Goal: Transaction & Acquisition: Book appointment/travel/reservation

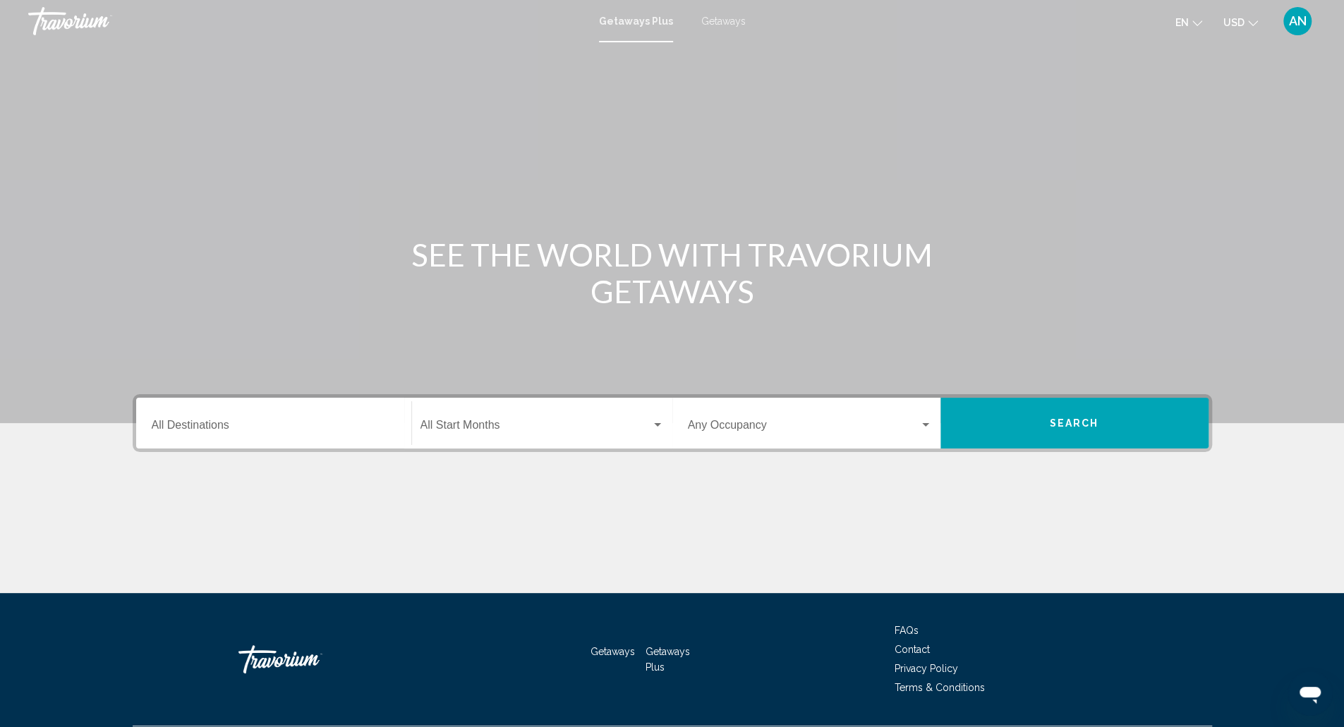
click at [237, 427] on input "Destination All Destinations" at bounding box center [274, 428] width 244 height 13
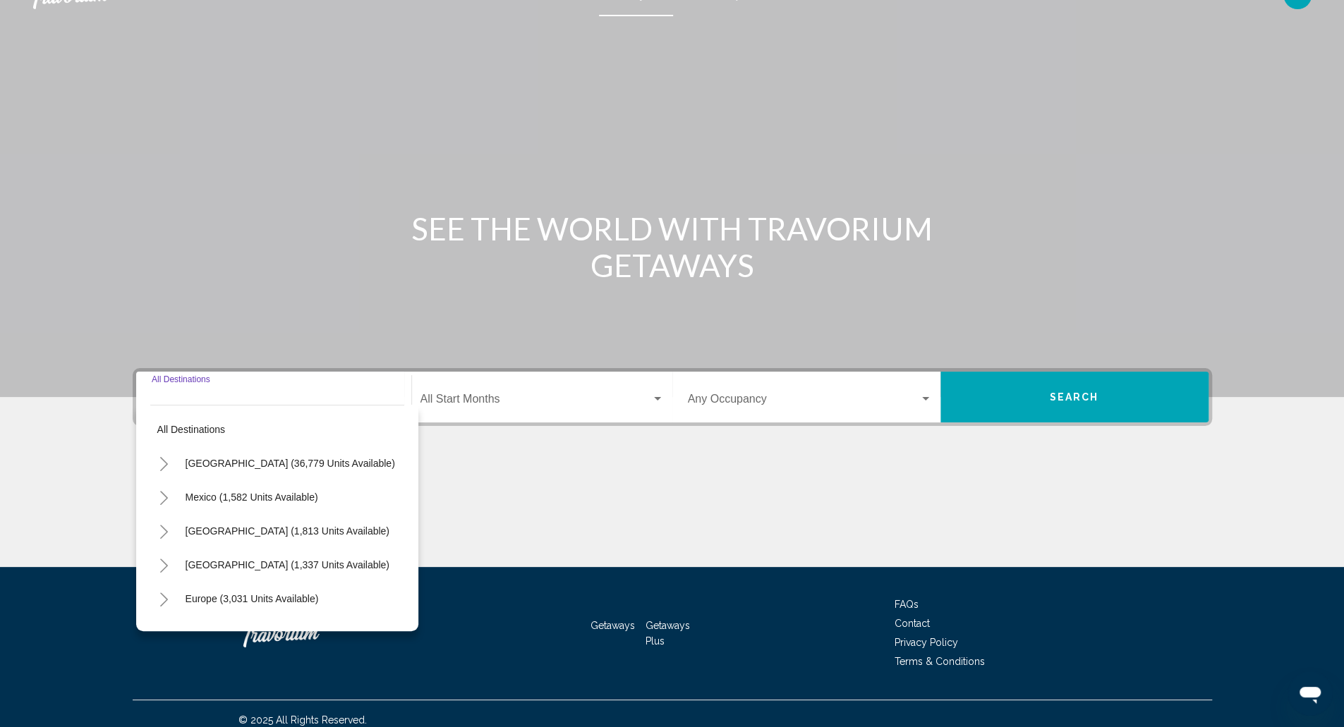
scroll to position [38, 0]
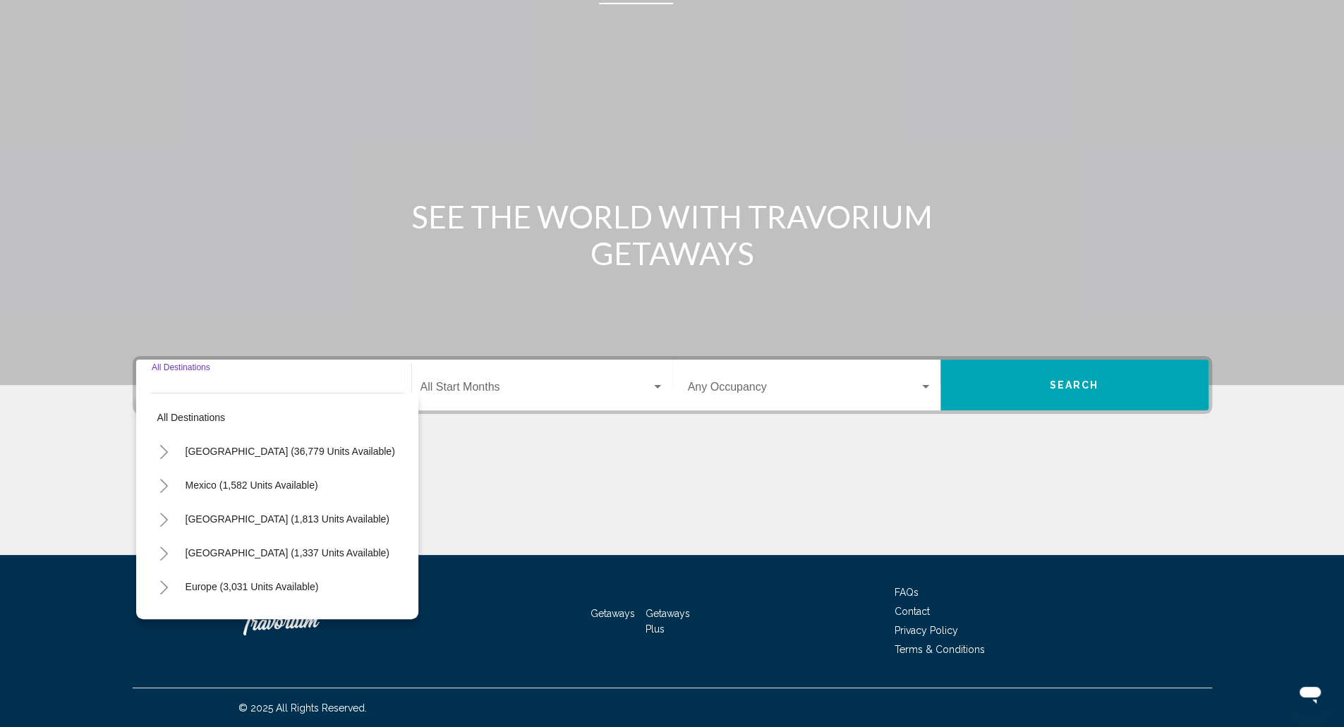
click at [174, 448] on button "Toggle United States (36,779 units available)" at bounding box center [164, 451] width 28 height 28
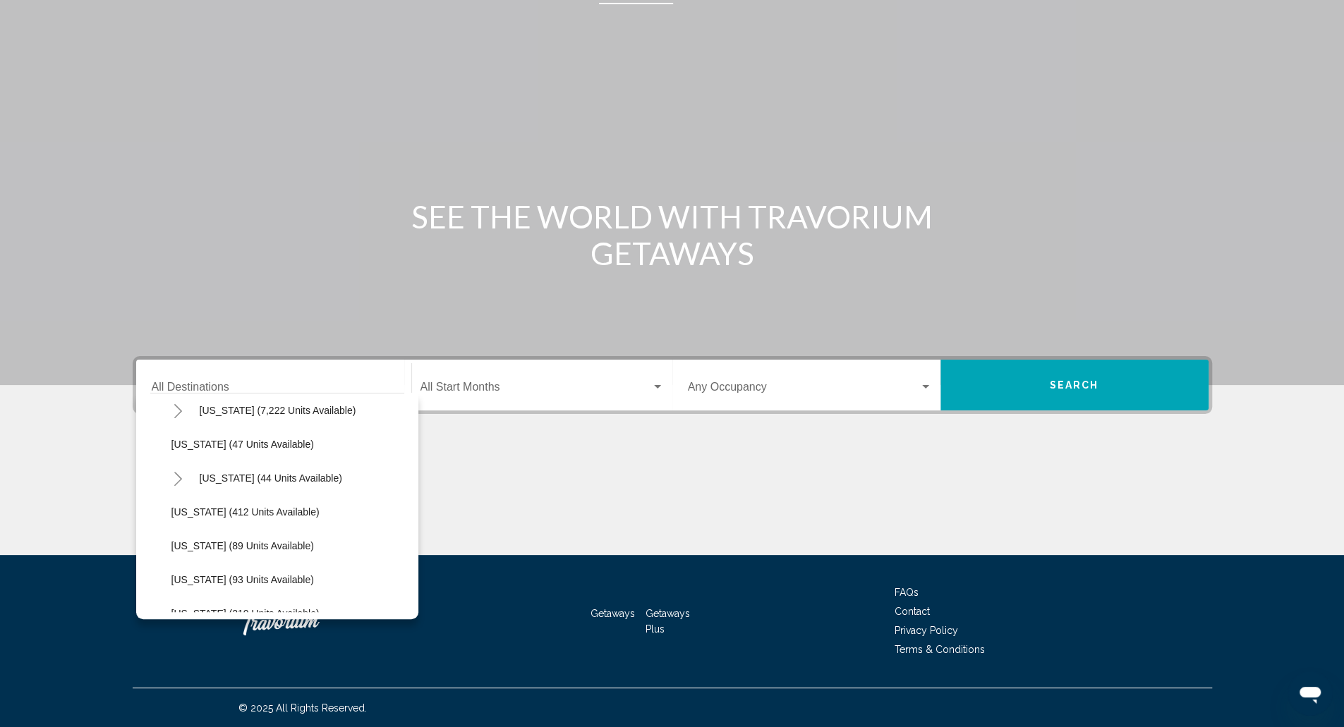
scroll to position [212, 0]
click at [212, 471] on span "[US_STATE] (44 units available)" at bounding box center [271, 476] width 143 height 11
type input "**********"
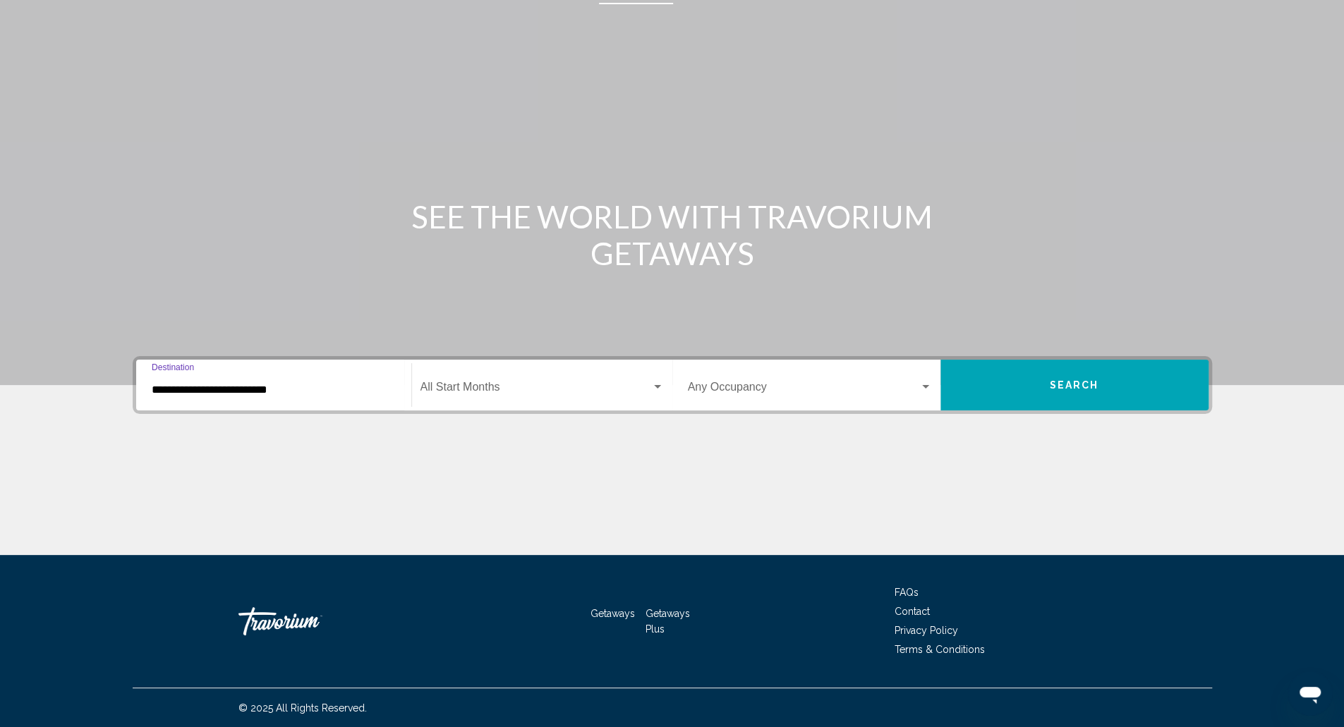
click at [490, 400] on div "Start Month All Start Months" at bounding box center [542, 385] width 243 height 44
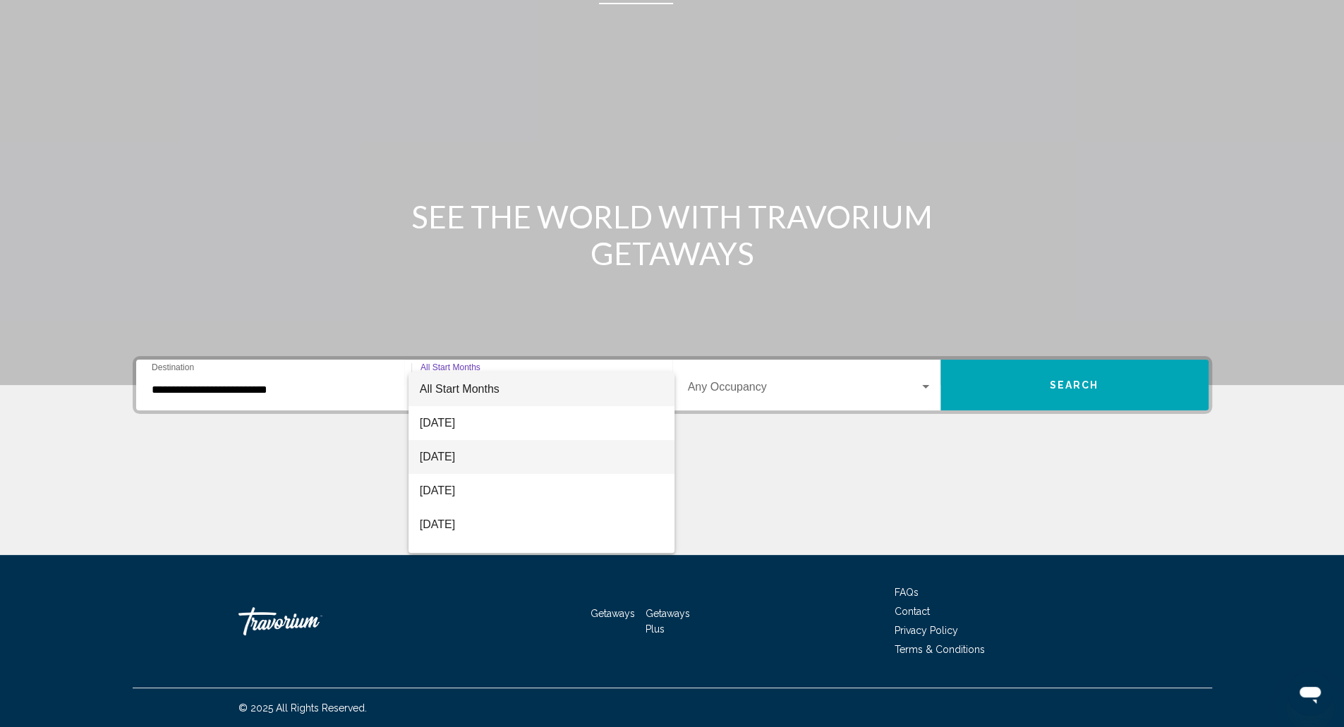
click at [484, 462] on span "[DATE]" at bounding box center [542, 457] width 244 height 34
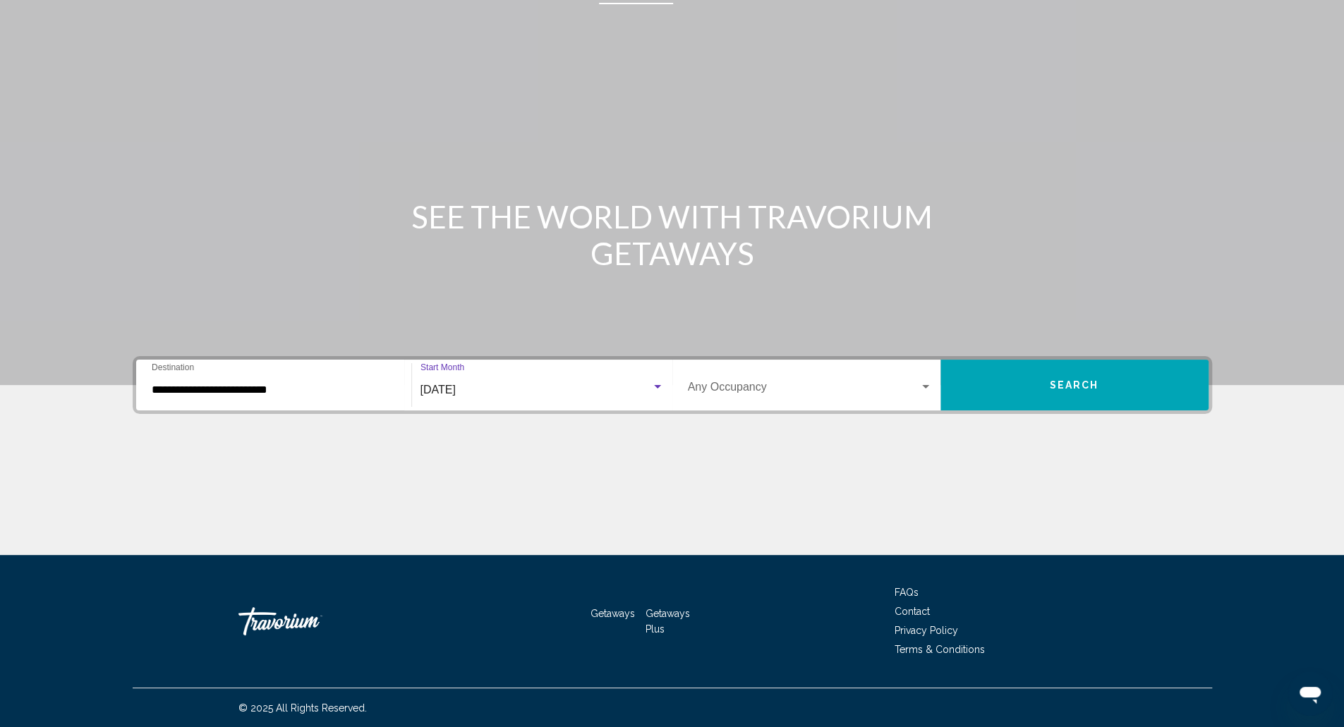
click at [1041, 394] on button "Search" at bounding box center [1075, 385] width 268 height 51
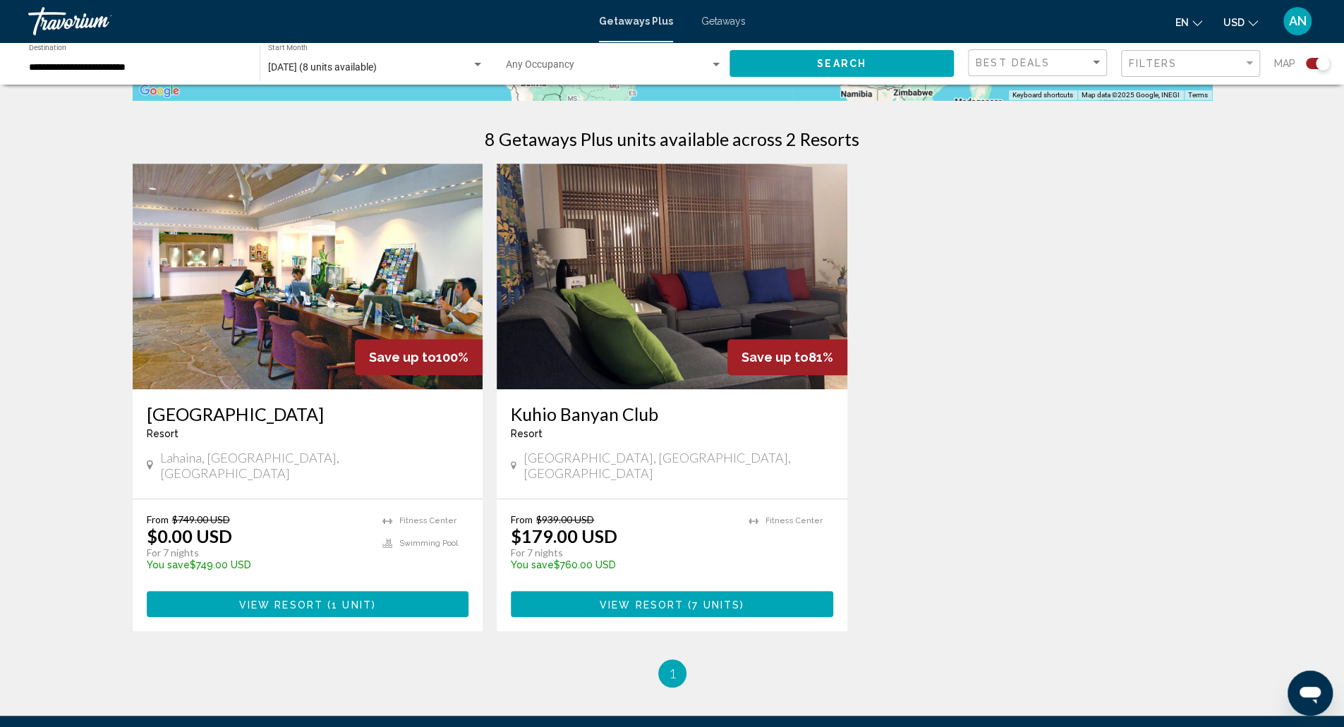
scroll to position [494, 0]
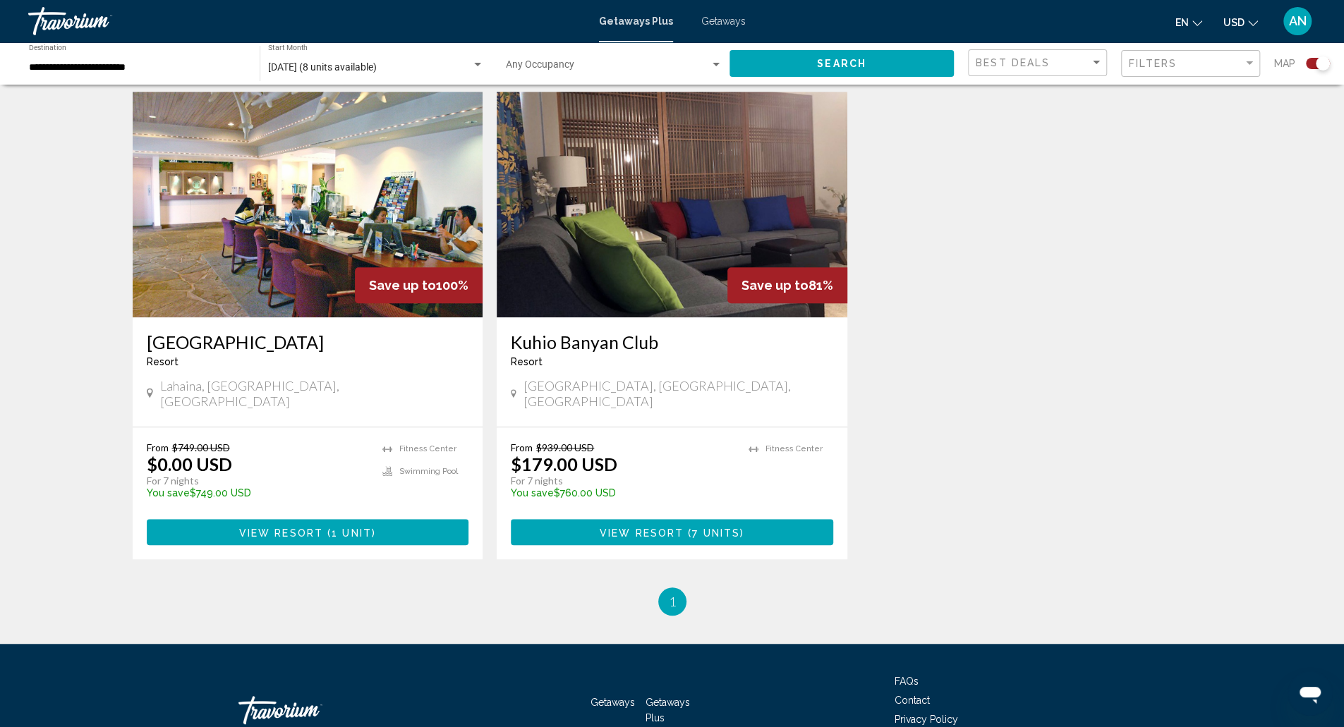
click at [682, 283] on img "Main content" at bounding box center [672, 205] width 351 height 226
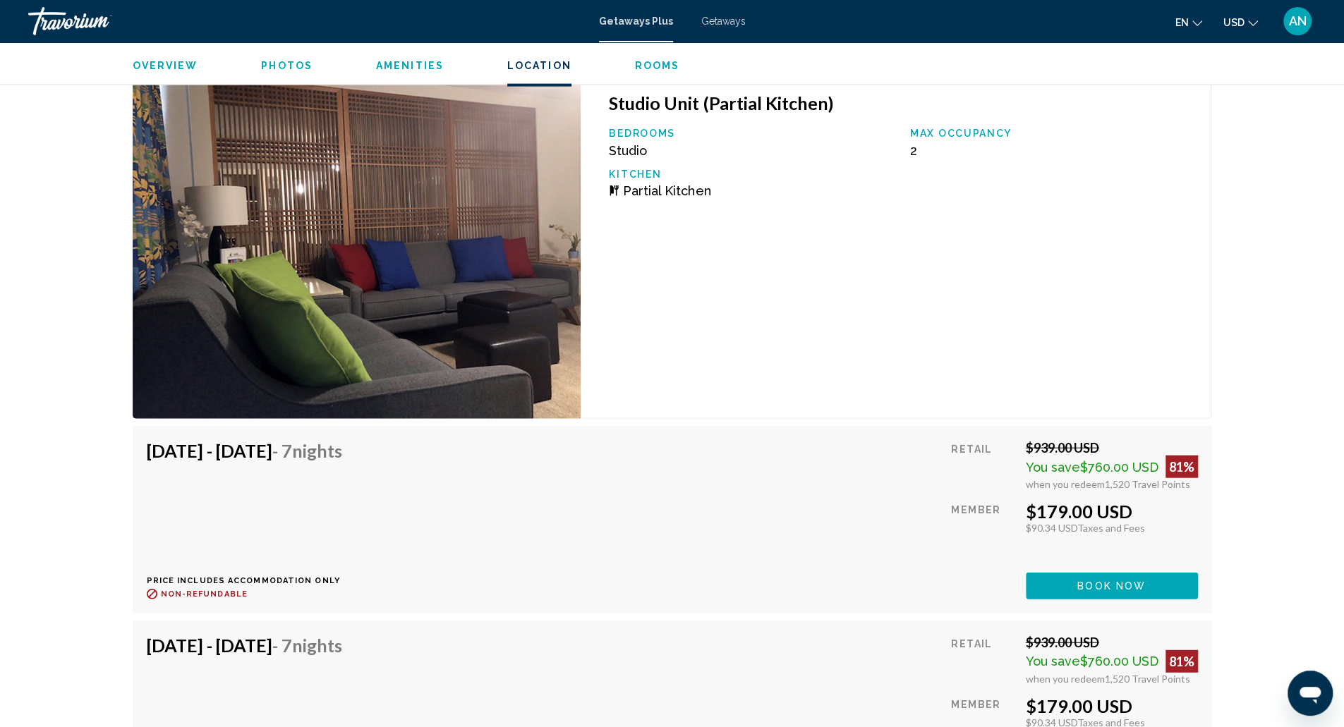
scroll to position [2187, 0]
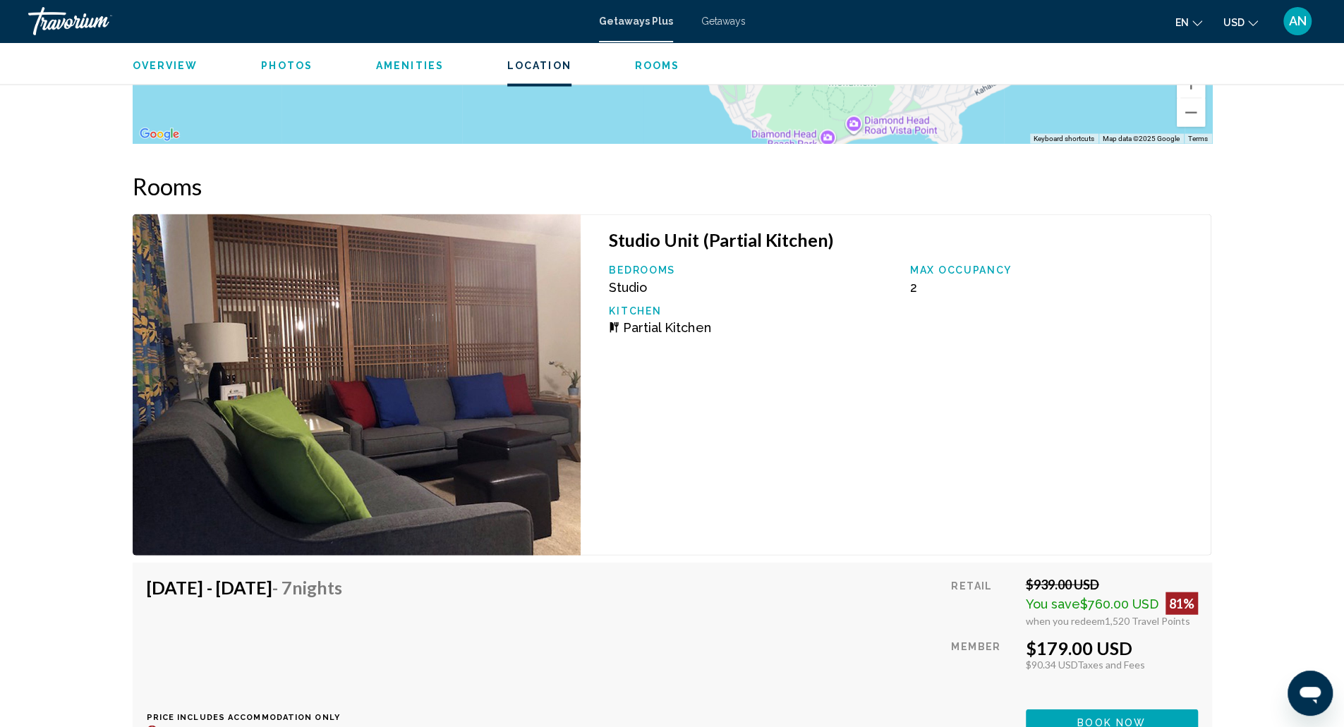
click at [65, 25] on div "Travorium" at bounding box center [98, 21] width 141 height 28
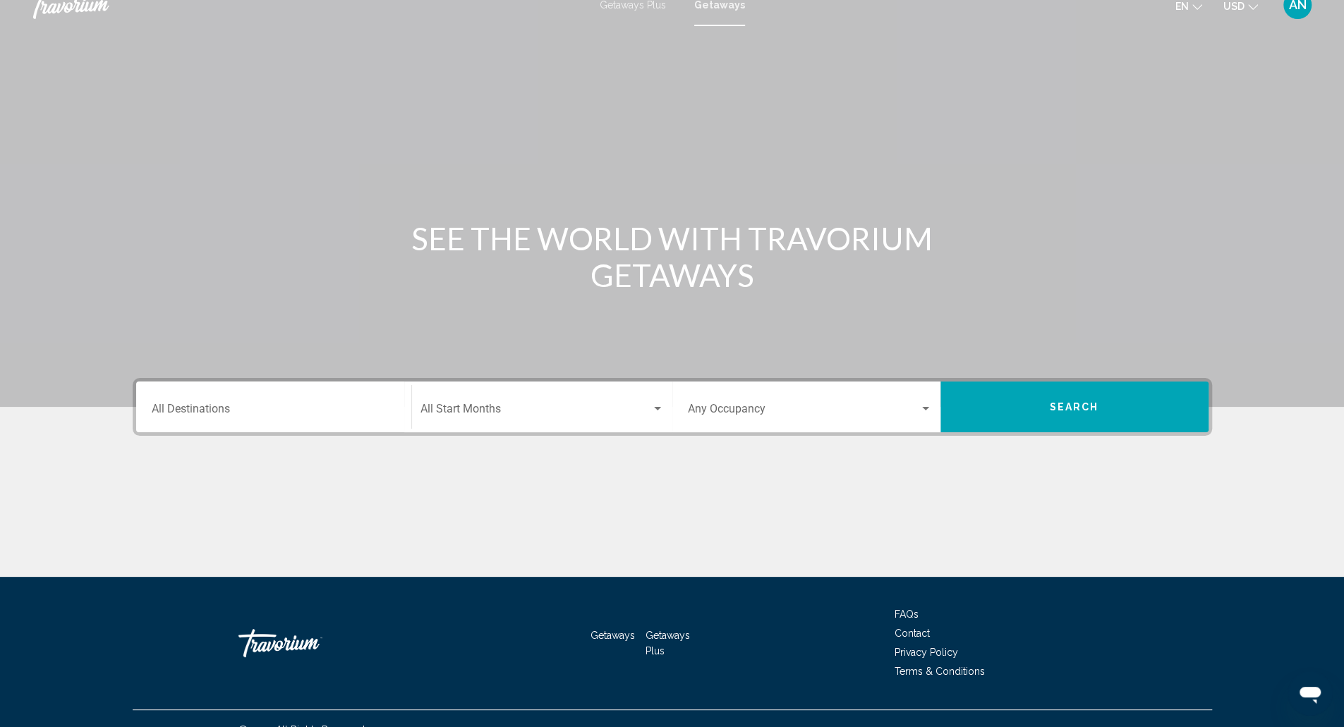
scroll to position [38, 0]
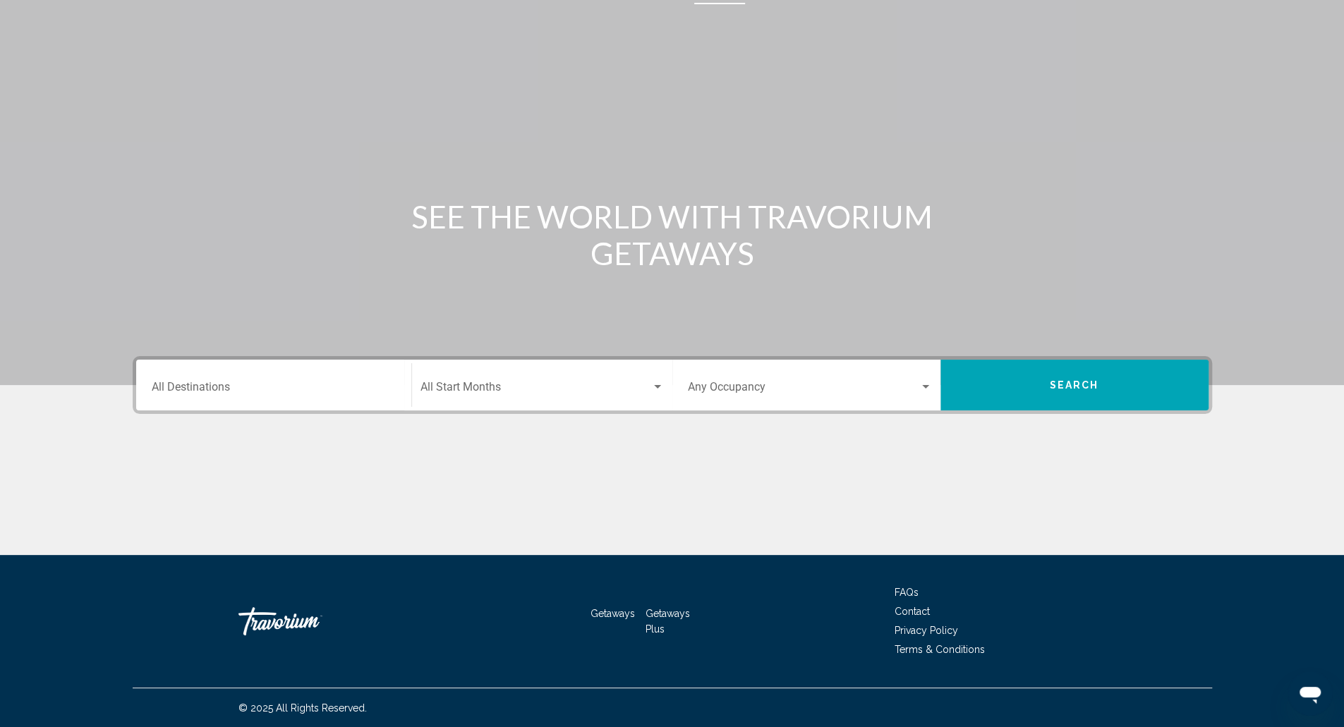
click at [288, 379] on div "Destination All Destinations" at bounding box center [274, 385] width 244 height 44
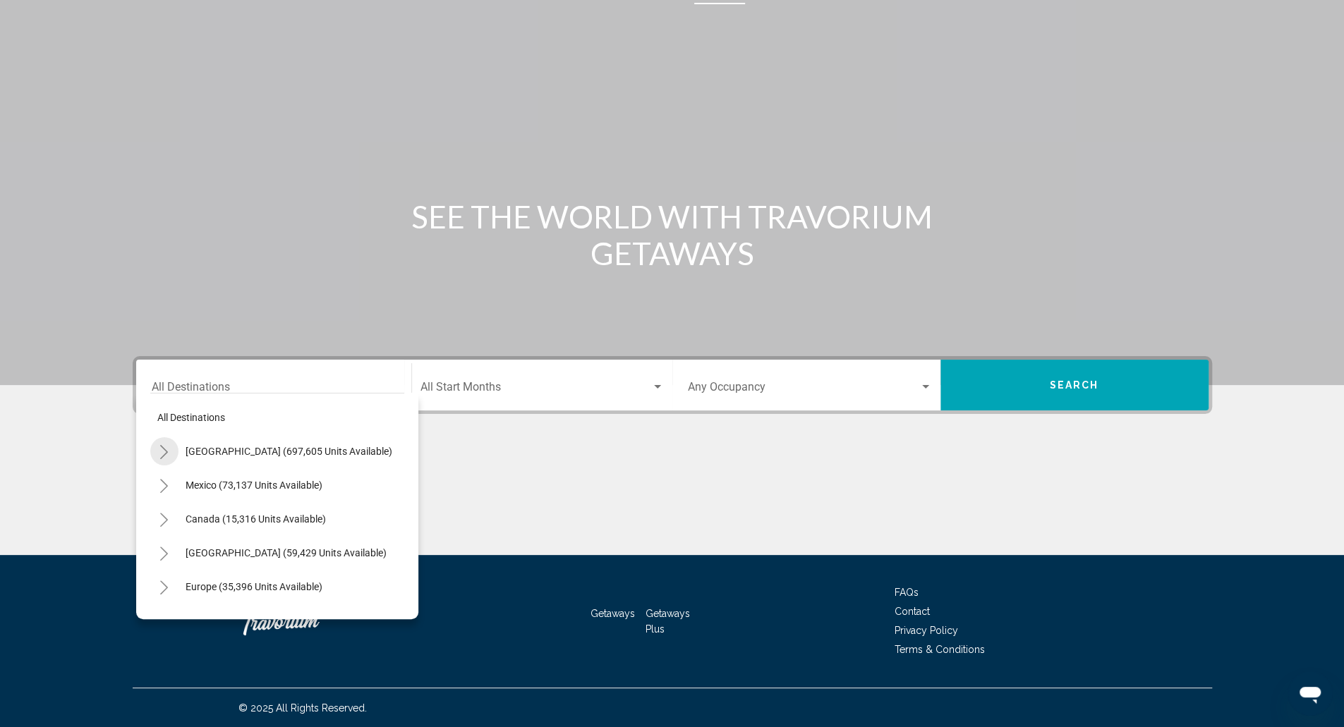
click at [161, 447] on icon "Toggle United States (697,605 units available)" at bounding box center [164, 452] width 11 height 14
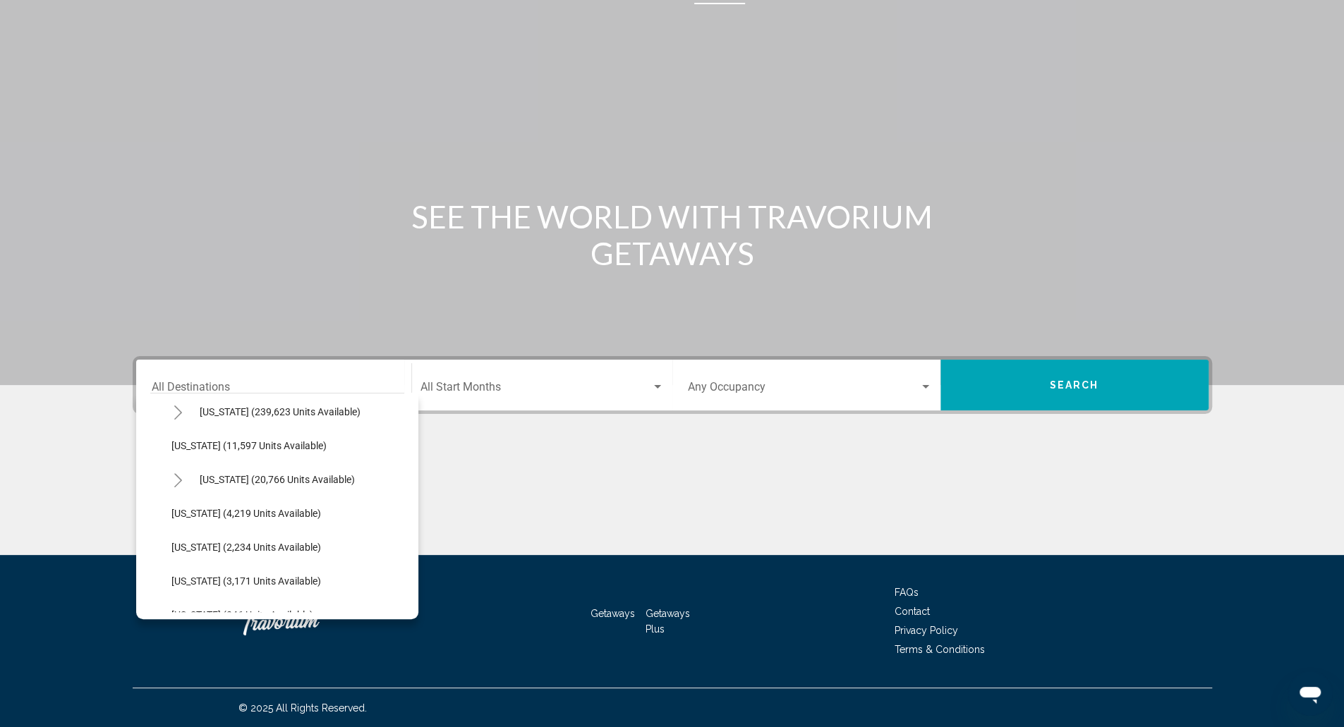
scroll to position [353, 0]
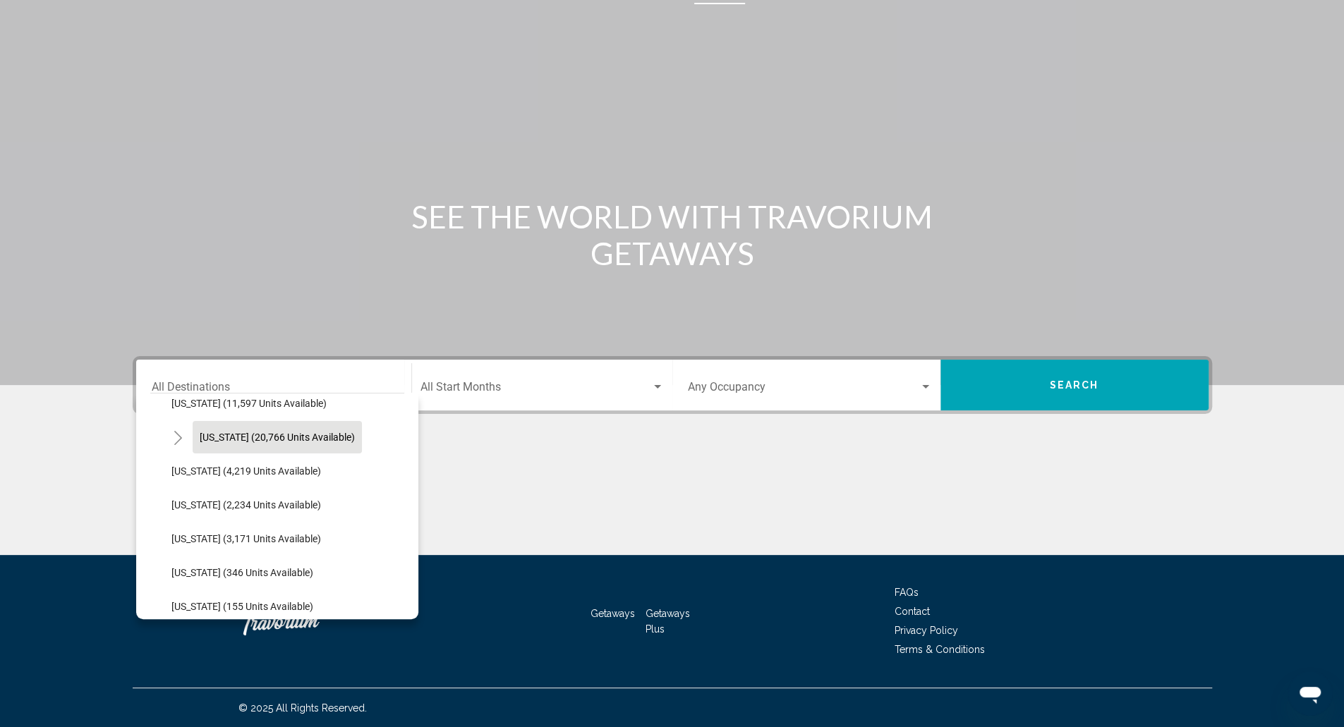
click at [268, 432] on span "[US_STATE] (20,766 units available)" at bounding box center [277, 437] width 155 height 11
type input "**********"
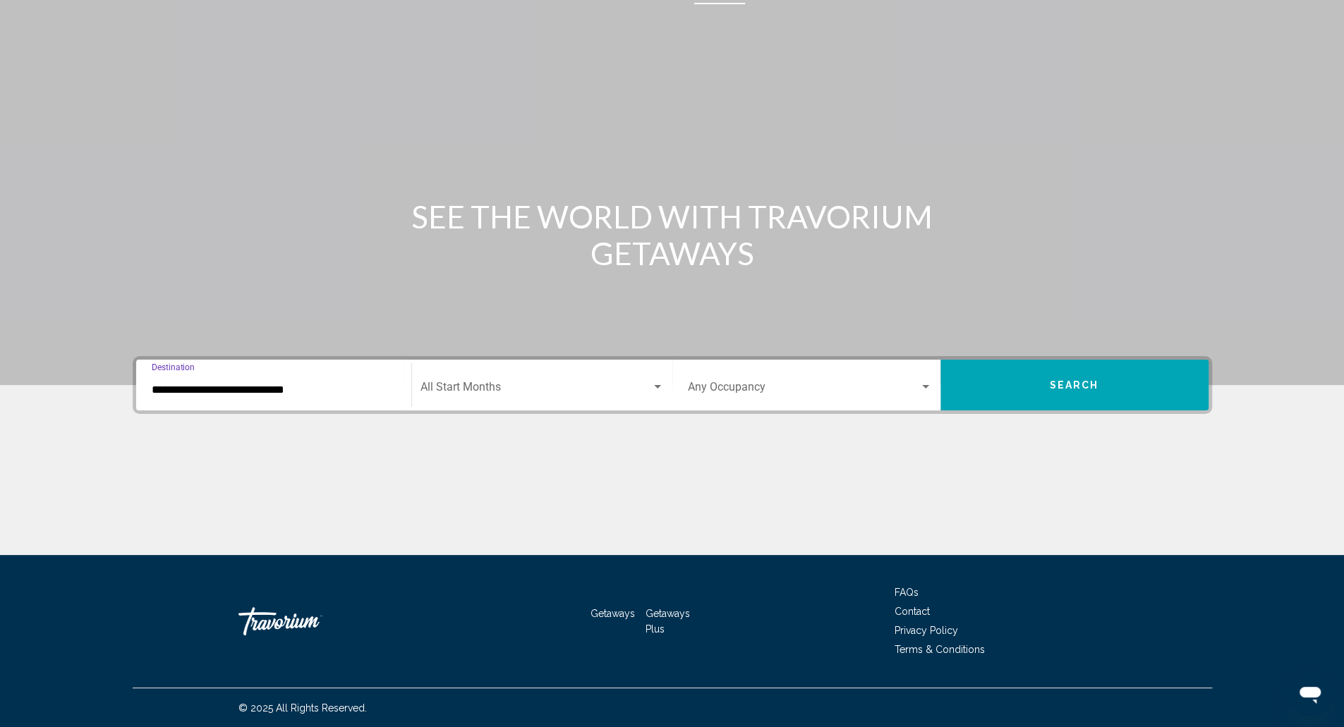
click at [507, 389] on span "Search widget" at bounding box center [536, 390] width 231 height 13
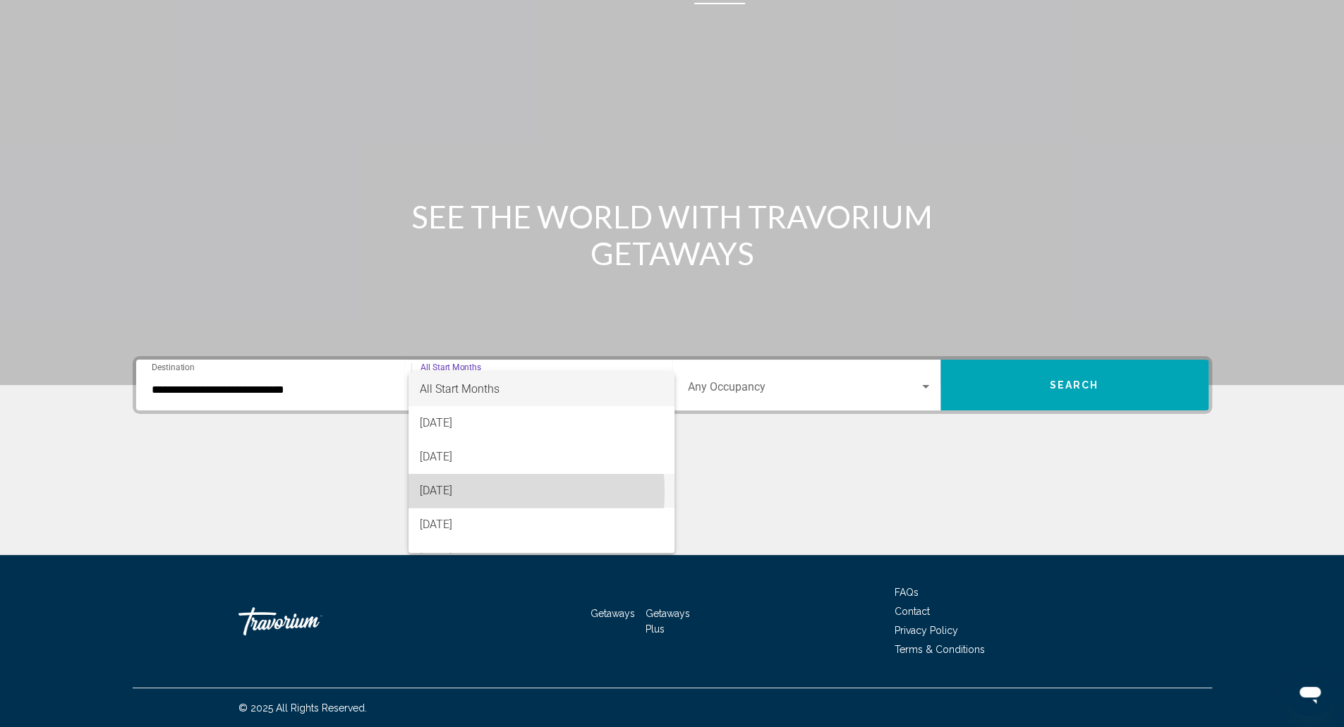
click at [459, 492] on span "[DATE]" at bounding box center [542, 491] width 244 height 34
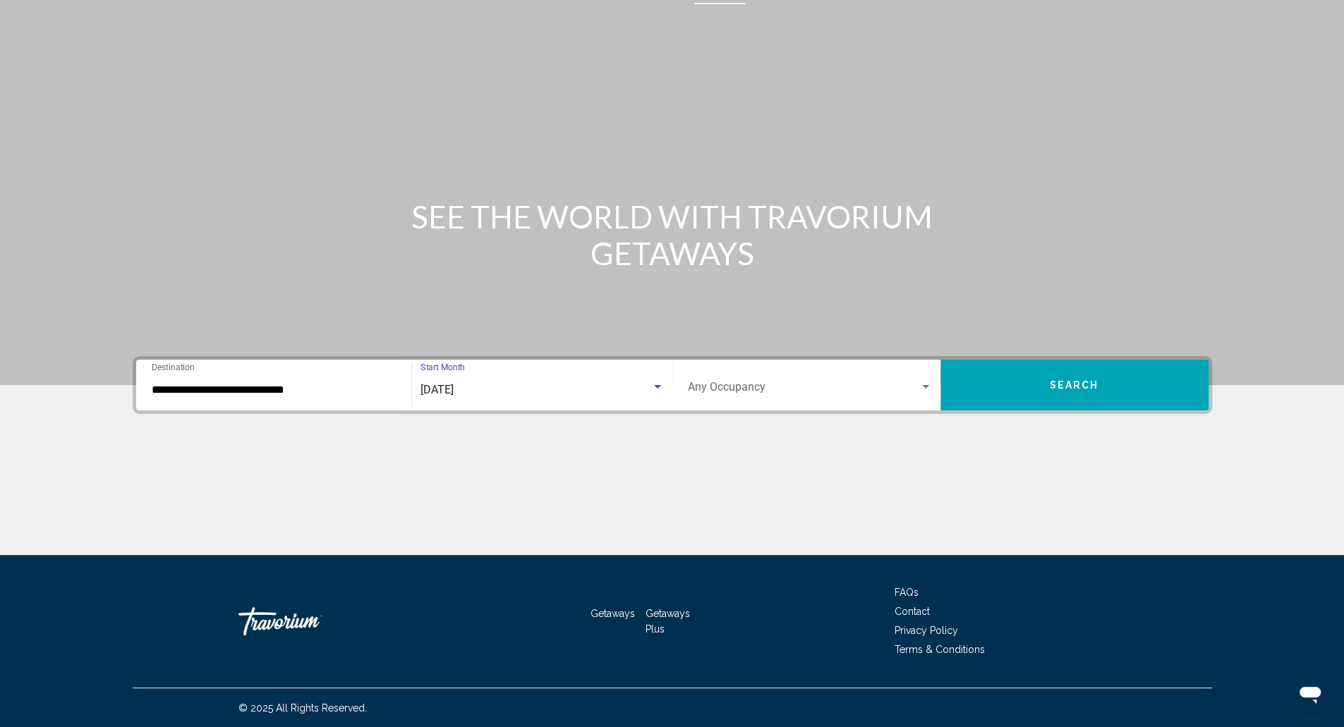
click at [1128, 375] on button "Search" at bounding box center [1075, 385] width 268 height 51
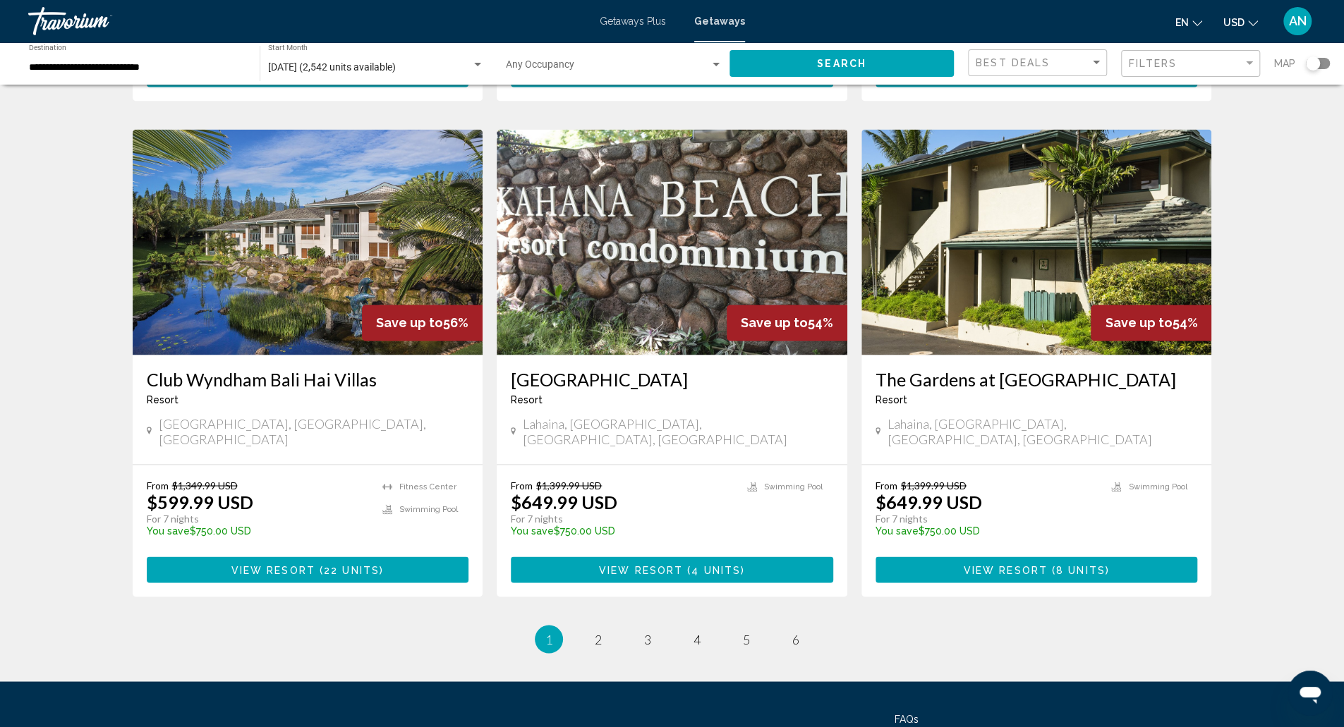
scroll to position [1634, 0]
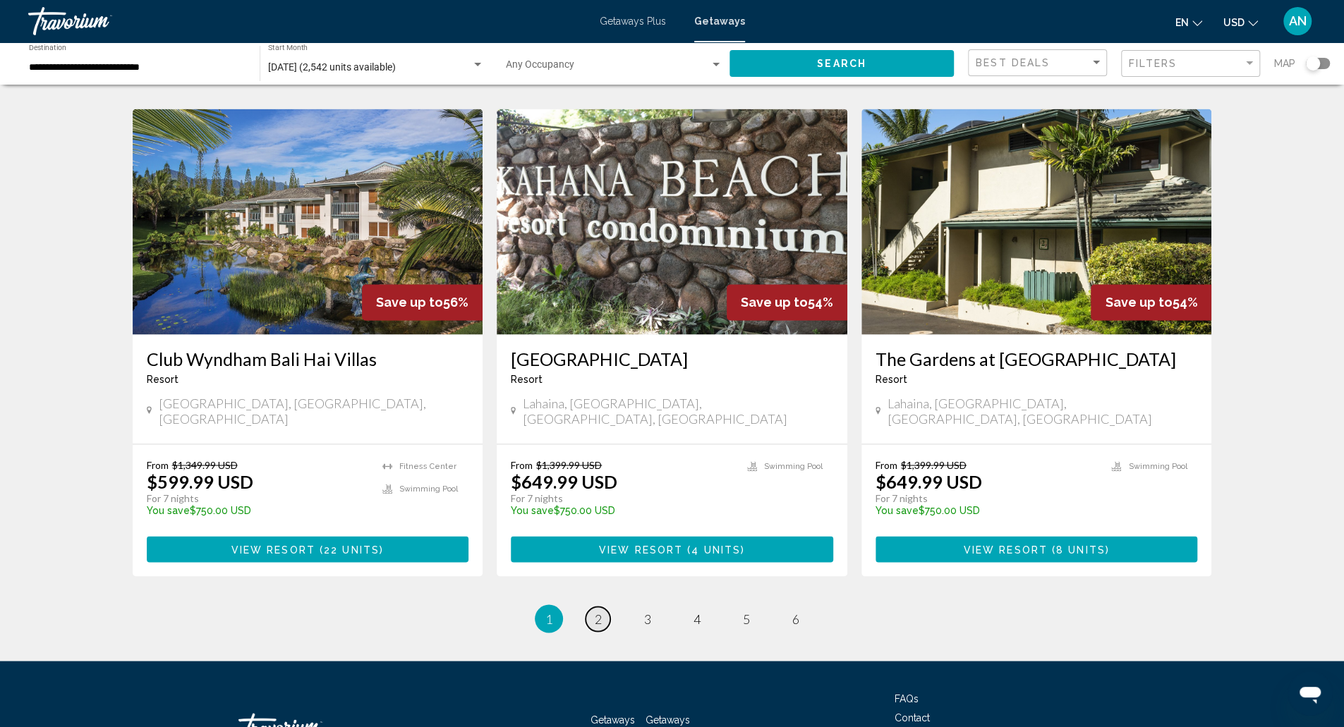
click at [610, 607] on link "page 2" at bounding box center [598, 619] width 25 height 25
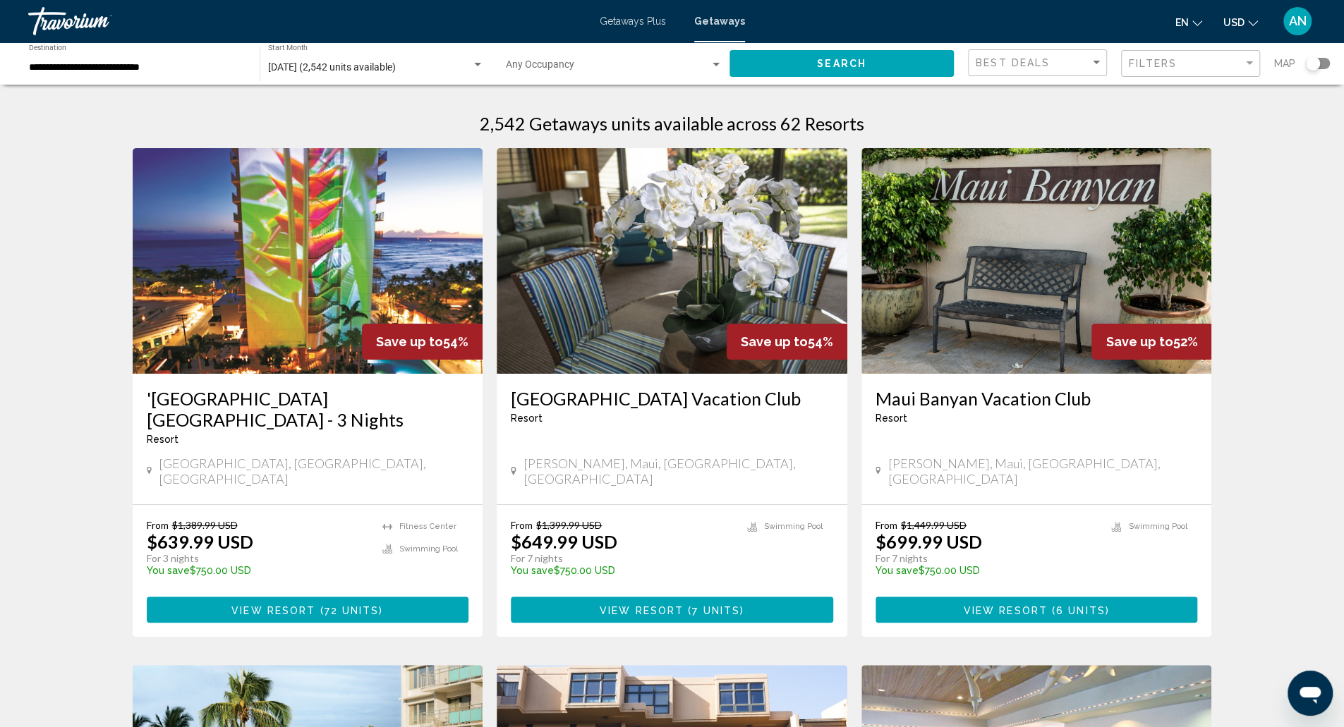
click at [1307, 67] on div "Search widget" at bounding box center [1313, 63] width 14 height 14
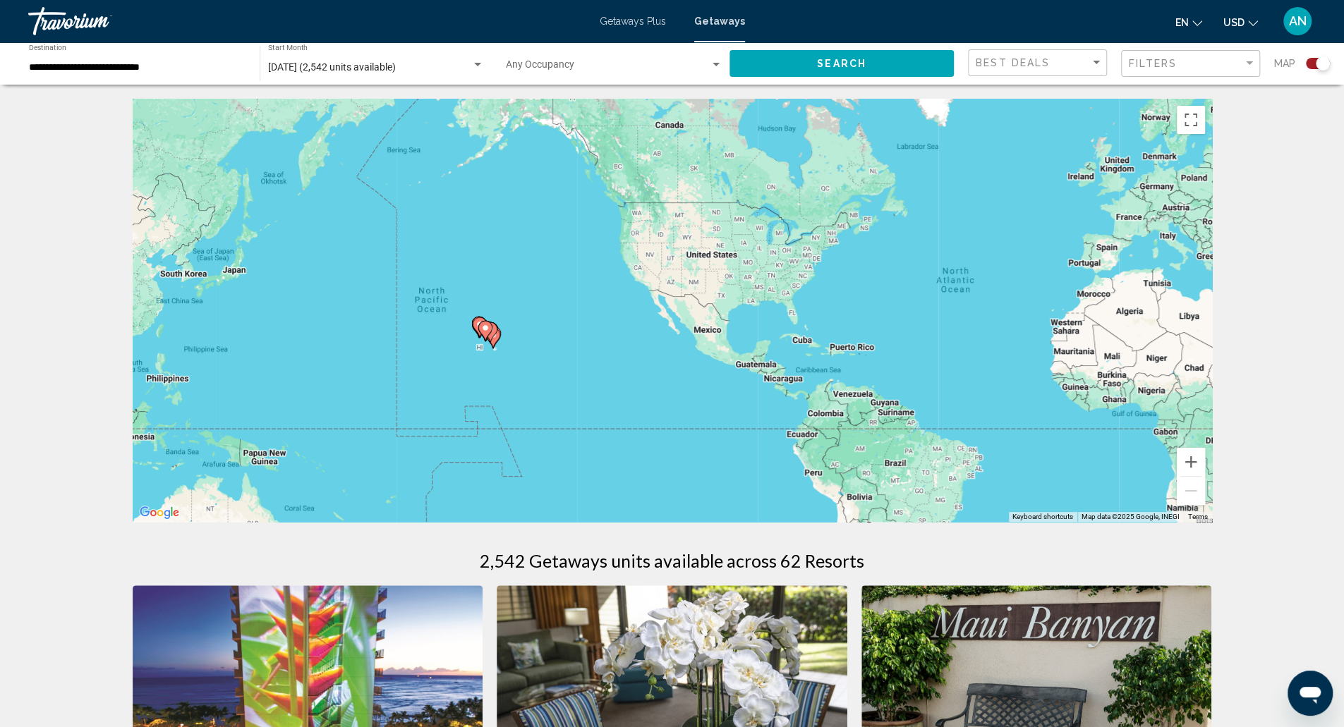
drag, startPoint x: 363, startPoint y: 311, endPoint x: 692, endPoint y: 307, distance: 329.5
click at [690, 303] on div "To activate drag with keyboard, press Alt + Enter. Once in keyboard drag state,…" at bounding box center [673, 310] width 1080 height 423
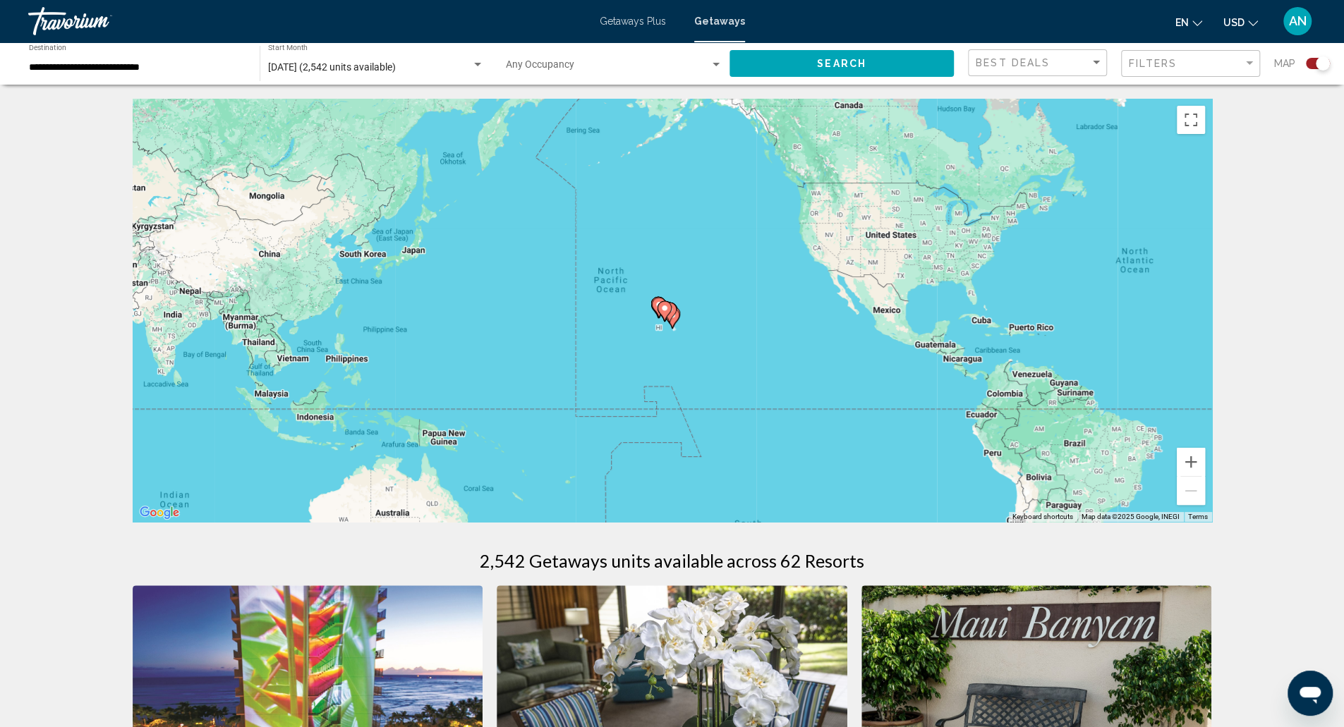
drag, startPoint x: 872, startPoint y: 323, endPoint x: 1036, endPoint y: 309, distance: 164.3
click at [1032, 308] on div "To activate drag with keyboard, press Alt + Enter. Once in keyboard drag state,…" at bounding box center [673, 310] width 1080 height 423
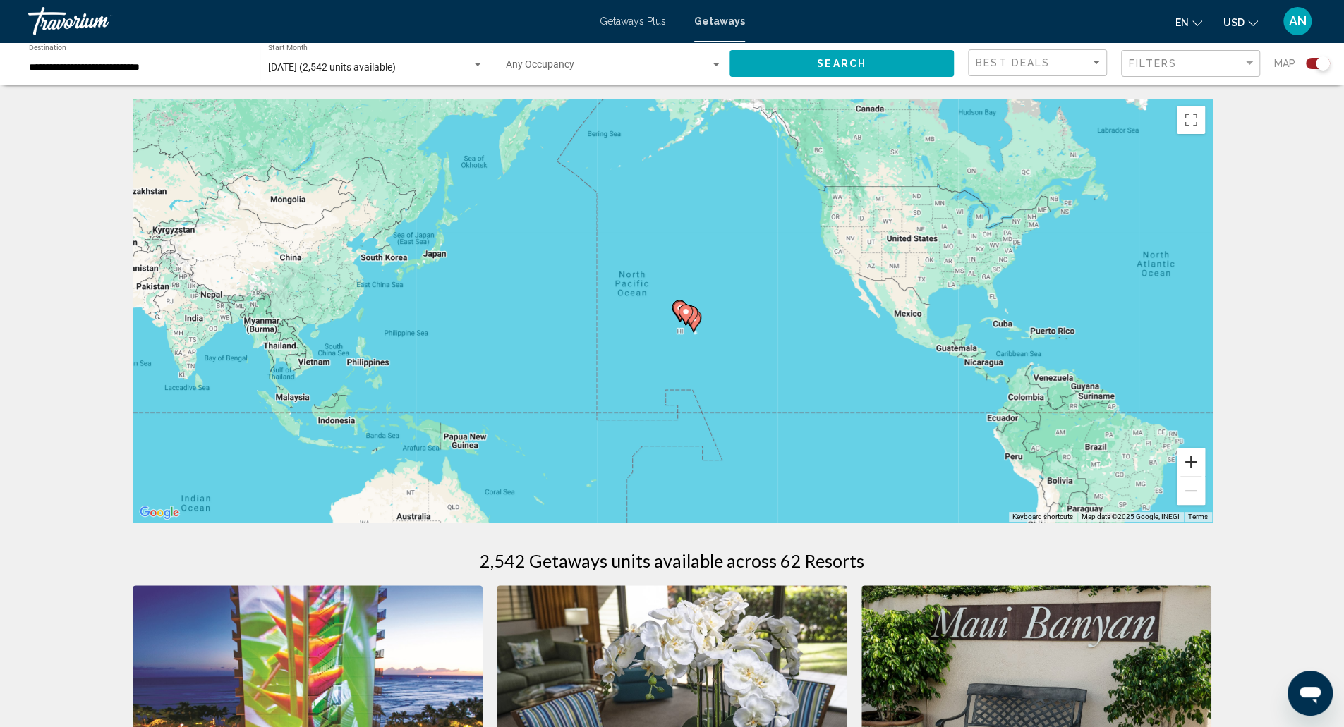
click at [1189, 454] on button "Zoom in" at bounding box center [1191, 462] width 28 height 28
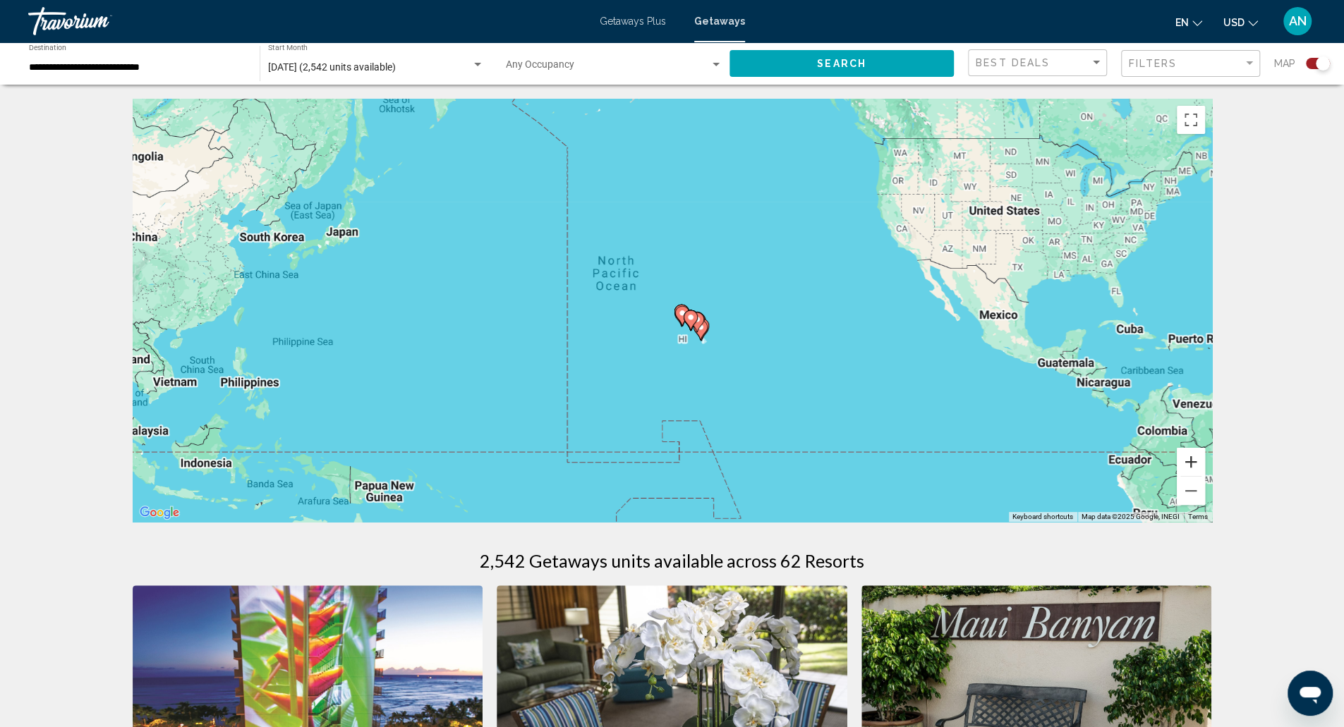
click at [1189, 454] on button "Zoom in" at bounding box center [1191, 462] width 28 height 28
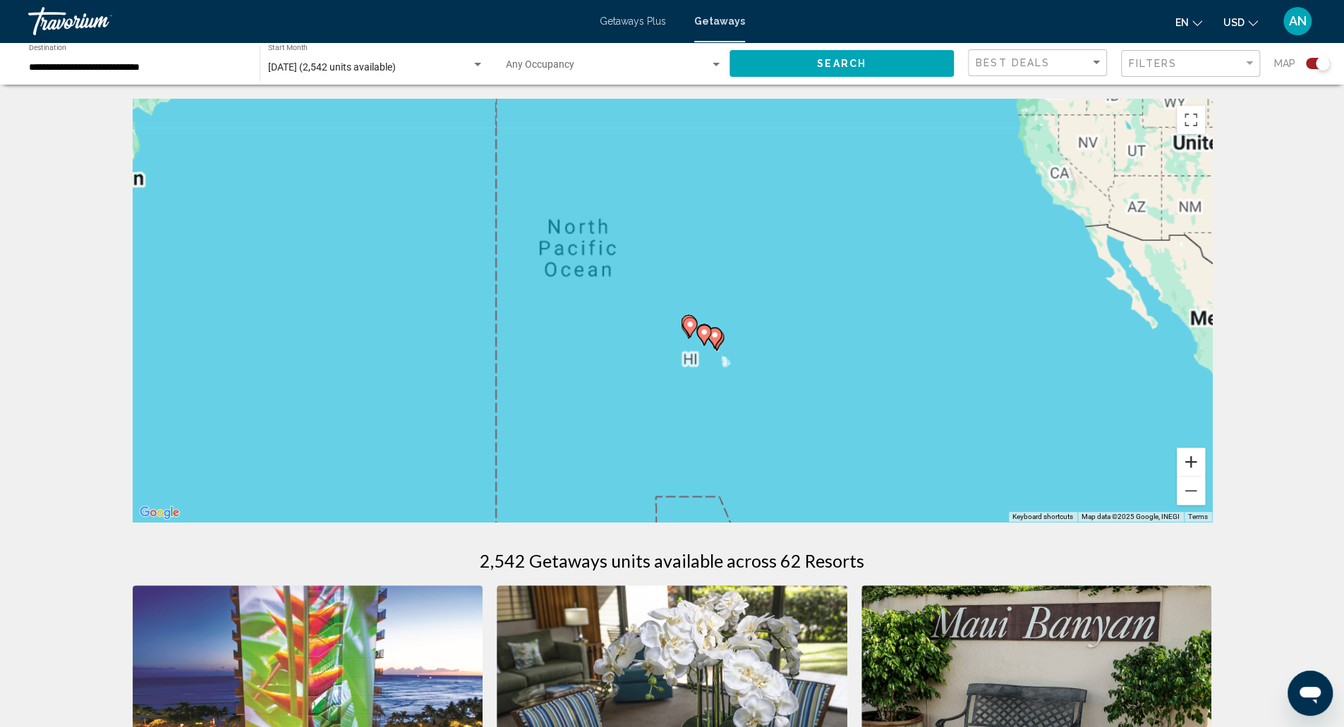
click at [1189, 454] on button "Zoom in" at bounding box center [1191, 462] width 28 height 28
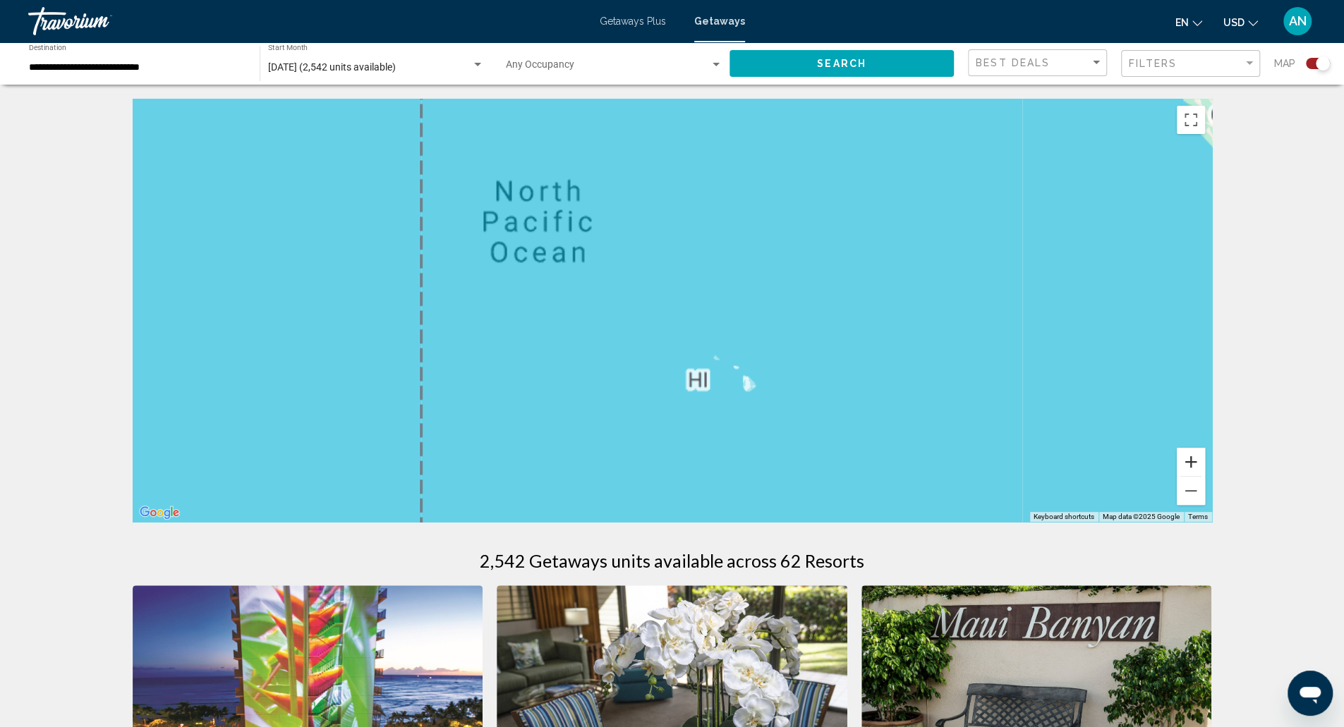
click at [1189, 454] on button "Zoom in" at bounding box center [1191, 462] width 28 height 28
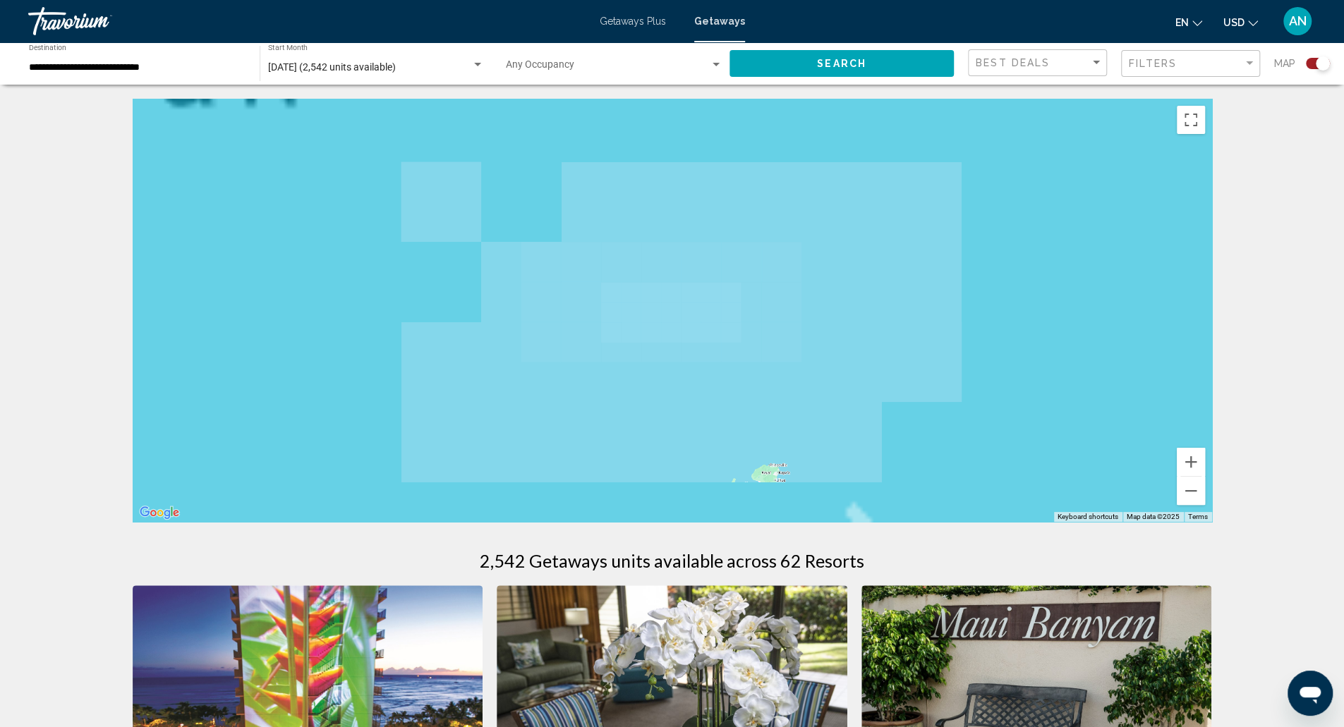
drag, startPoint x: 992, startPoint y: 367, endPoint x: 883, endPoint y: 177, distance: 219.1
click at [883, 177] on div "Main content" at bounding box center [673, 310] width 1080 height 423
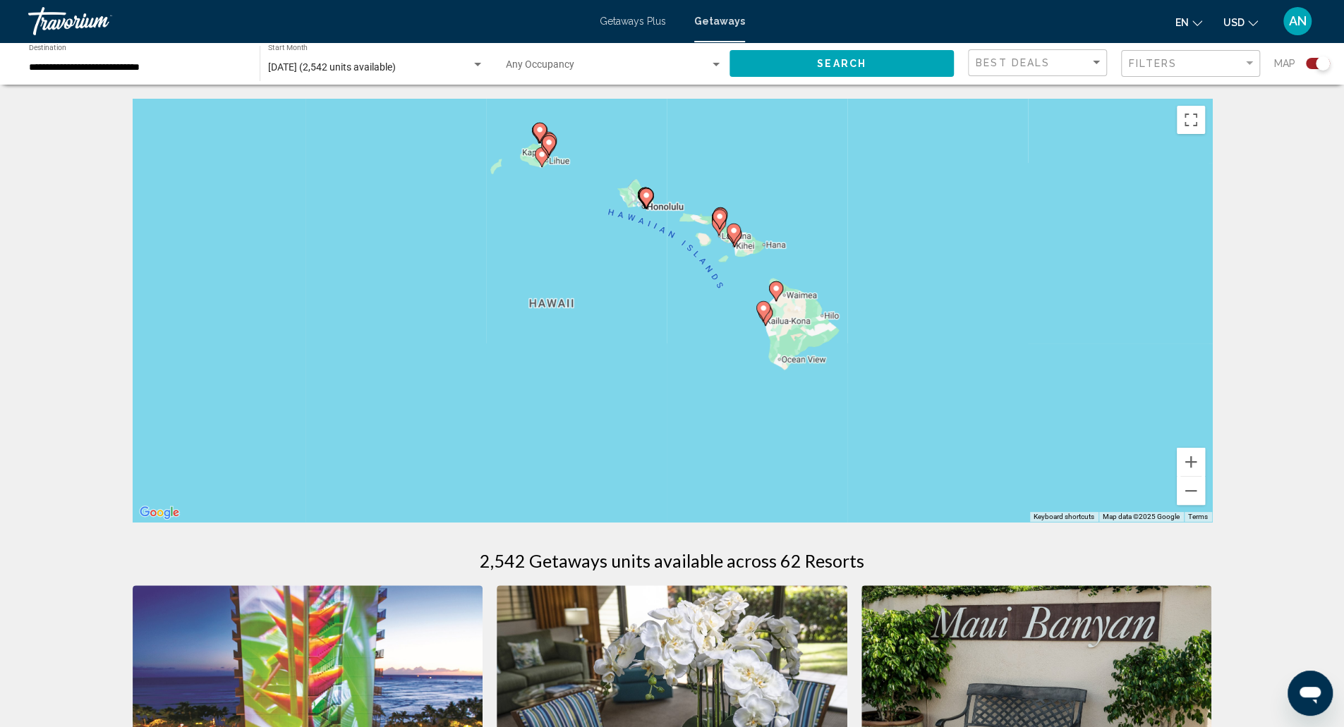
drag, startPoint x: 907, startPoint y: 270, endPoint x: 1042, endPoint y: 396, distance: 184.7
click at [799, 188] on div "To activate drag with keyboard, press Alt + Enter. Once in keyboard drag state,…" at bounding box center [673, 310] width 1080 height 423
click at [1191, 463] on button "Zoom in" at bounding box center [1191, 462] width 28 height 28
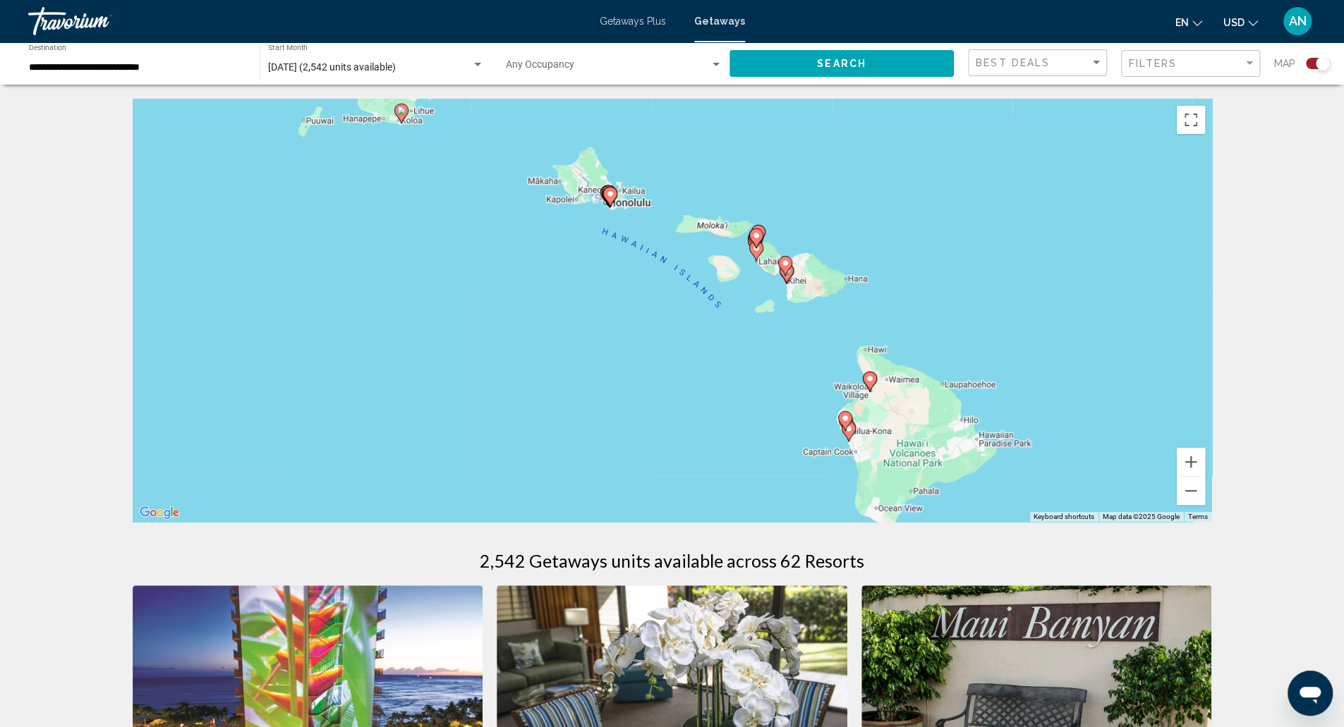
drag, startPoint x: 969, startPoint y: 339, endPoint x: 962, endPoint y: 439, distance: 99.7
click at [962, 439] on div "To activate drag with keyboard, press Alt + Enter. Once in keyboard drag state,…" at bounding box center [673, 310] width 1080 height 423
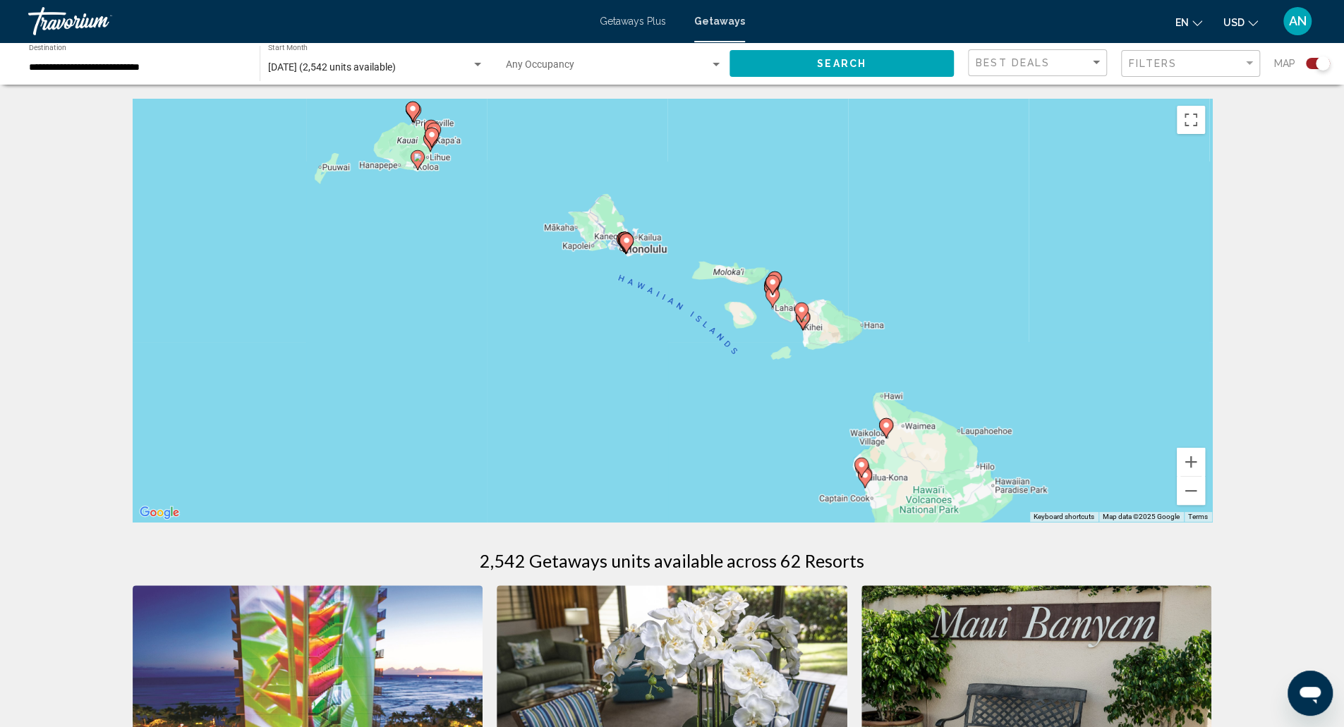
drag, startPoint x: 889, startPoint y: 335, endPoint x: 905, endPoint y: 380, distance: 48.0
click at [905, 382] on div "To activate drag with keyboard, press Alt + Enter. Once in keyboard drag state,…" at bounding box center [673, 310] width 1080 height 423
click at [1193, 464] on button "Zoom in" at bounding box center [1191, 462] width 28 height 28
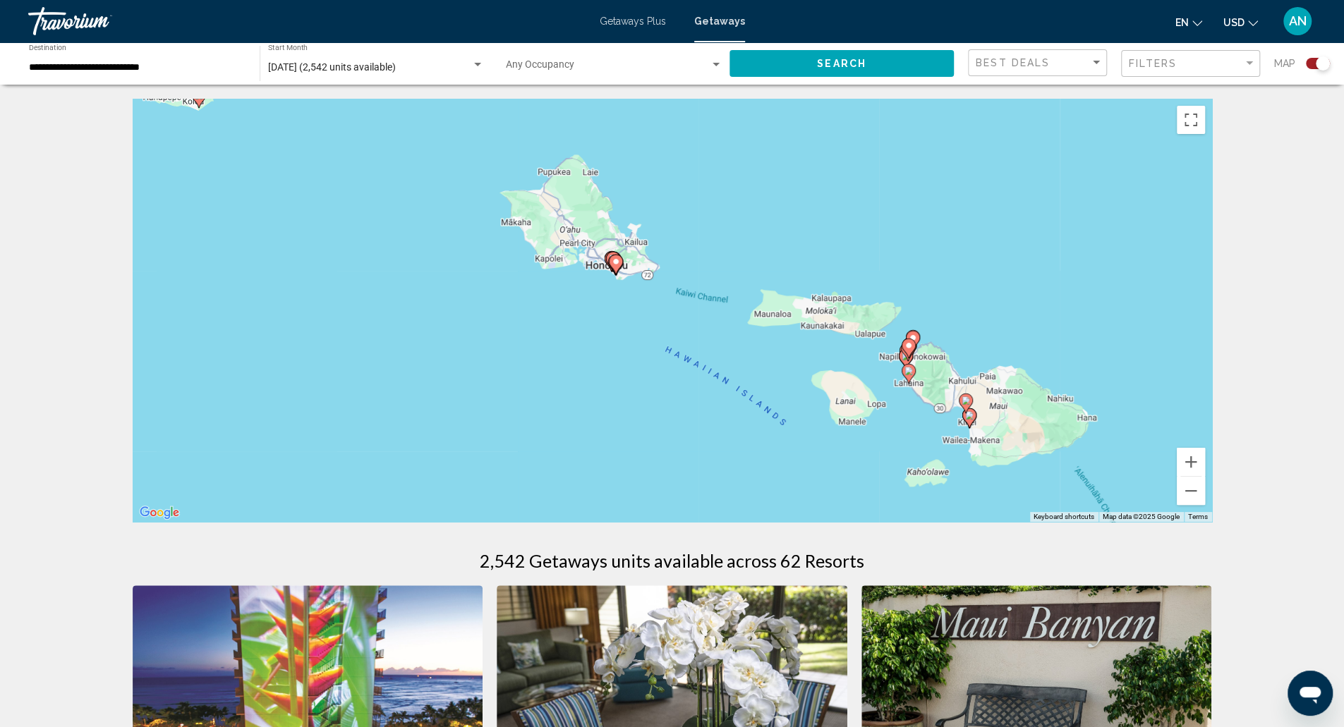
drag, startPoint x: 941, startPoint y: 468, endPoint x: 854, endPoint y: 450, distance: 88.6
click at [854, 450] on div "To activate drag with keyboard, press Alt + Enter. Once in keyboard drag state,…" at bounding box center [673, 310] width 1080 height 423
click at [1195, 459] on button "Zoom in" at bounding box center [1191, 462] width 28 height 28
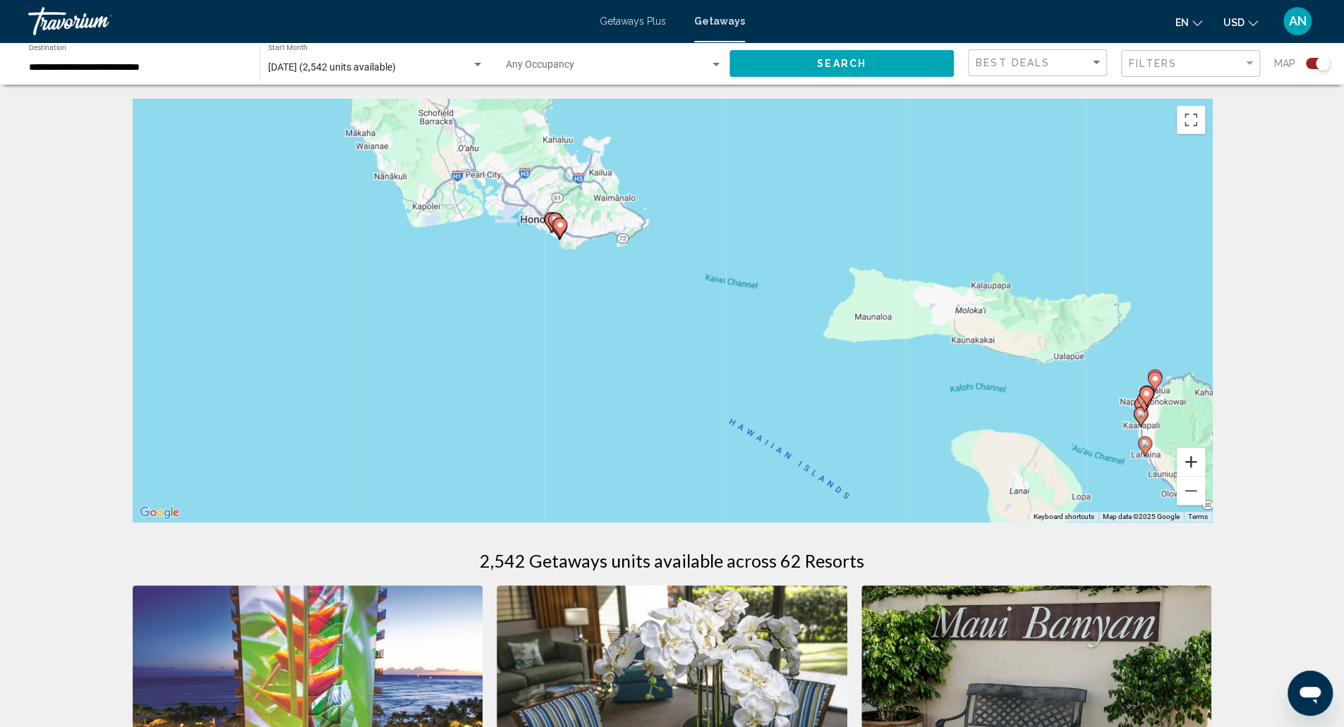
click at [1195, 464] on button "Zoom in" at bounding box center [1191, 462] width 28 height 28
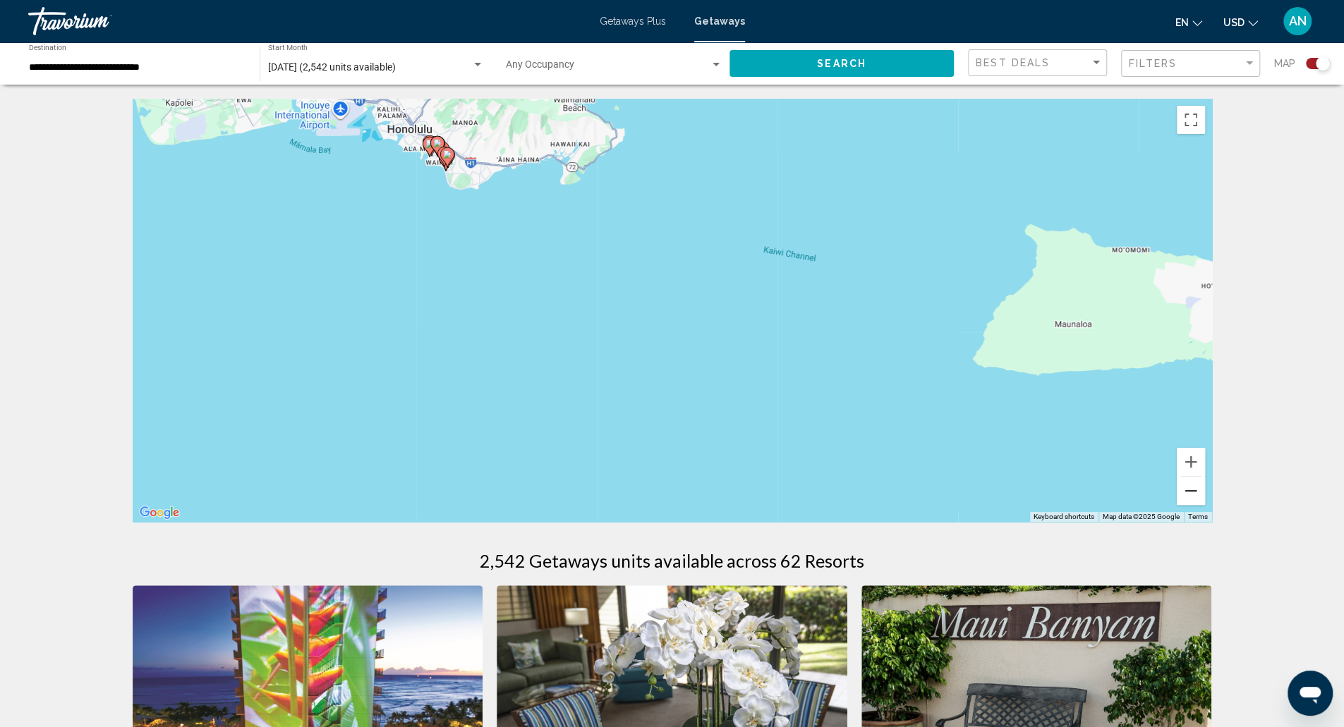
click at [1192, 488] on button "Zoom out" at bounding box center [1191, 491] width 28 height 28
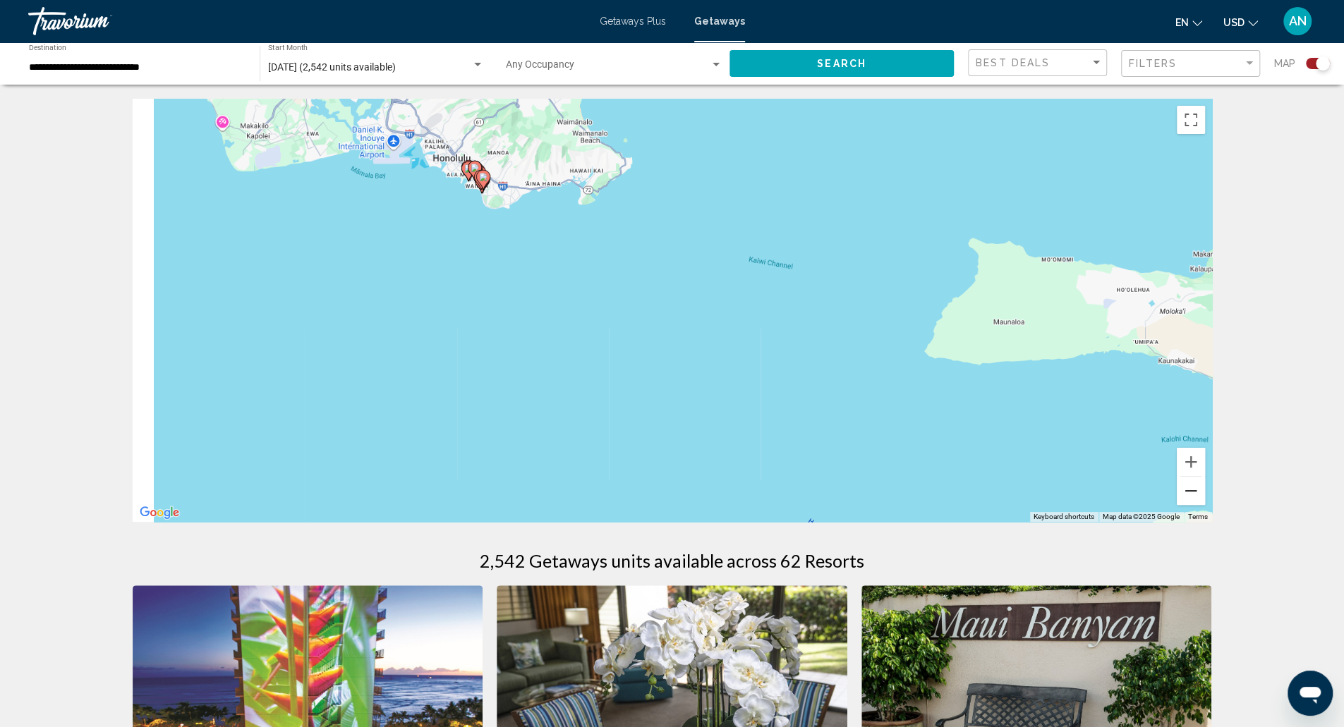
click at [1192, 488] on button "Zoom out" at bounding box center [1191, 491] width 28 height 28
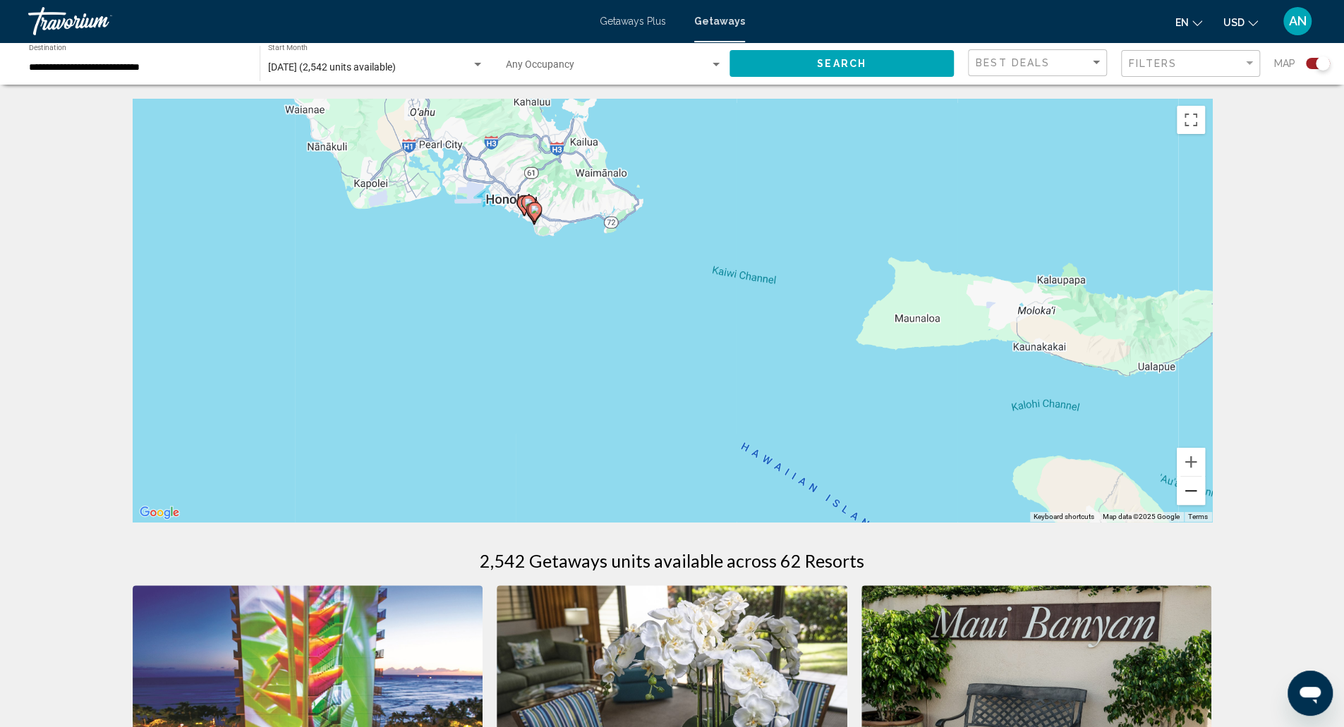
click at [1192, 488] on button "Zoom out" at bounding box center [1191, 491] width 28 height 28
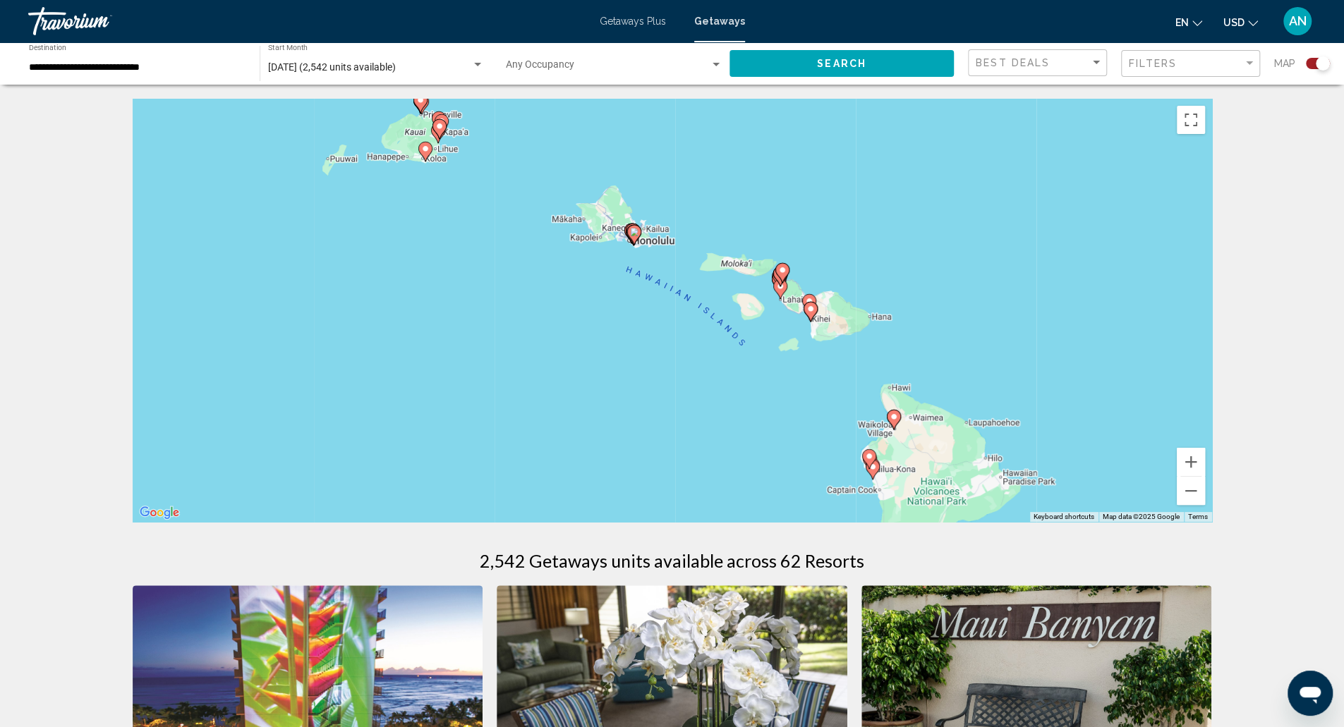
drag, startPoint x: 1005, startPoint y: 394, endPoint x: 995, endPoint y: 349, distance: 47.1
click at [995, 349] on div "To activate drag with keyboard, press Alt + Enter. Once in keyboard drag state,…" at bounding box center [673, 310] width 1080 height 423
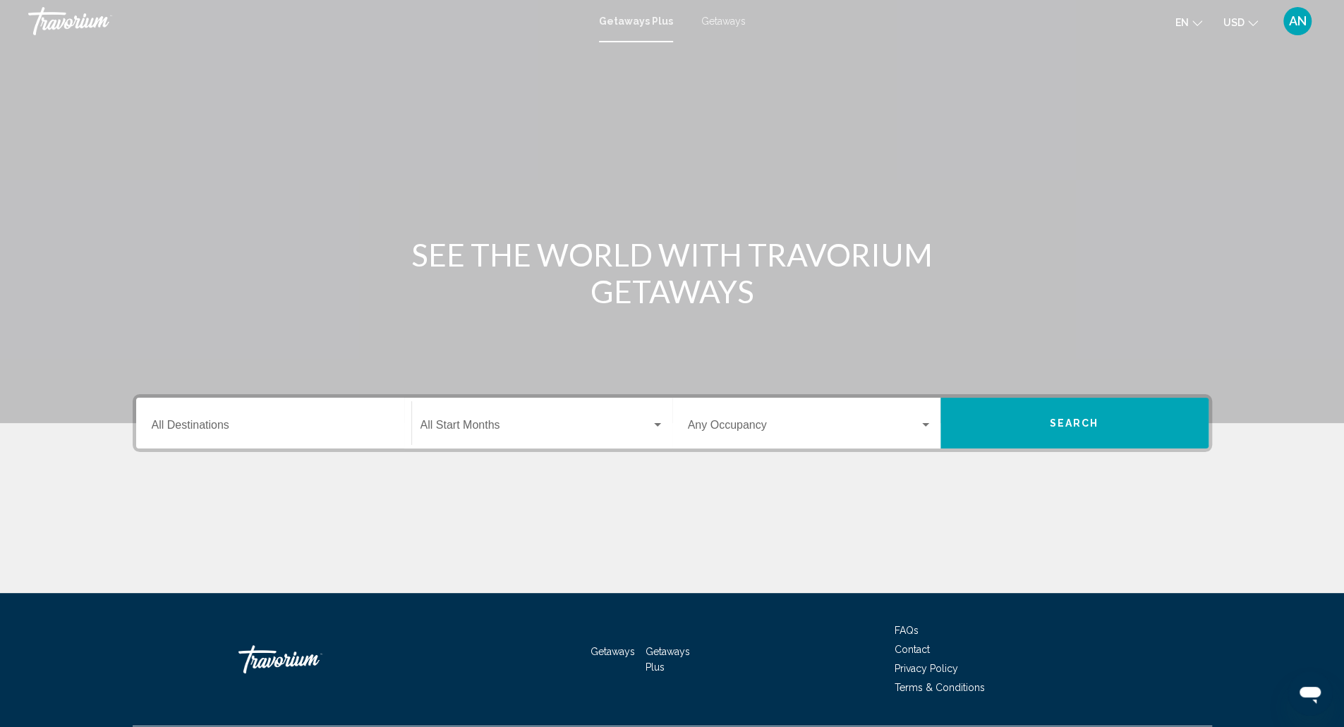
click at [735, 18] on span "Getaways" at bounding box center [723, 21] width 44 height 11
click at [291, 422] on input "Destination All Destinations" at bounding box center [274, 428] width 244 height 13
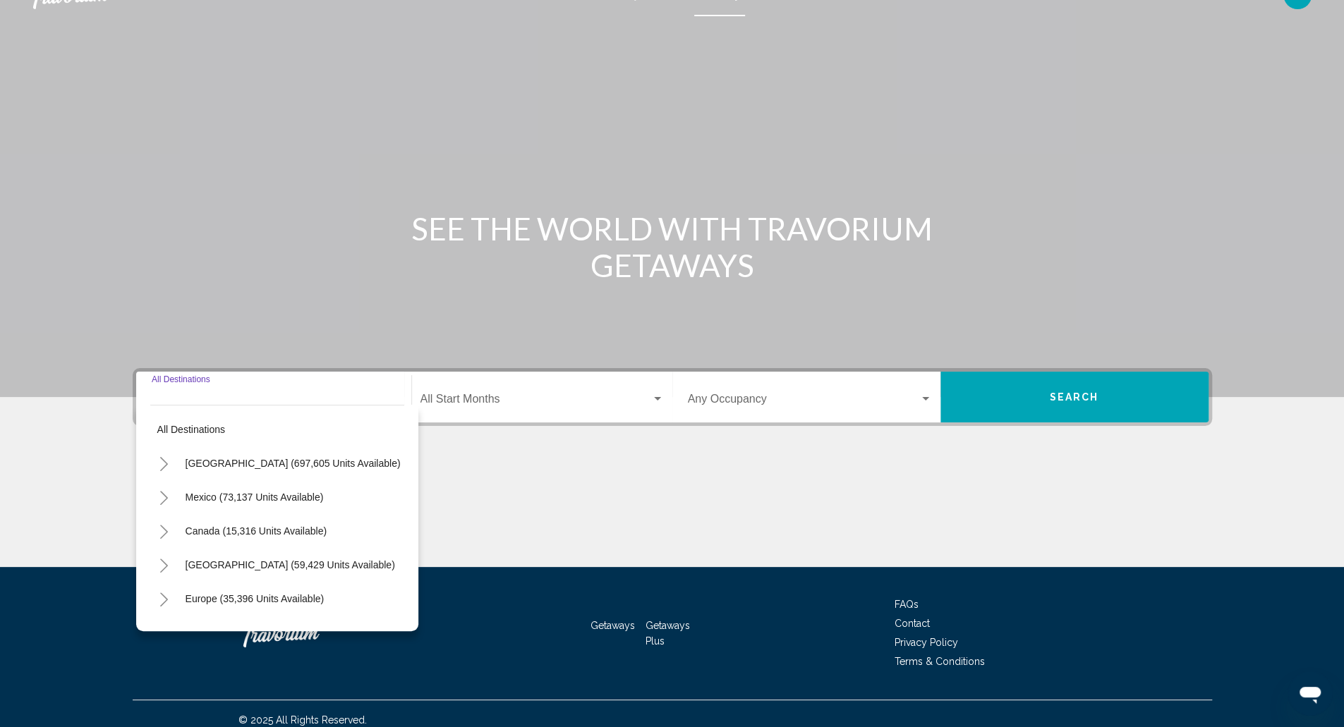
scroll to position [38, 0]
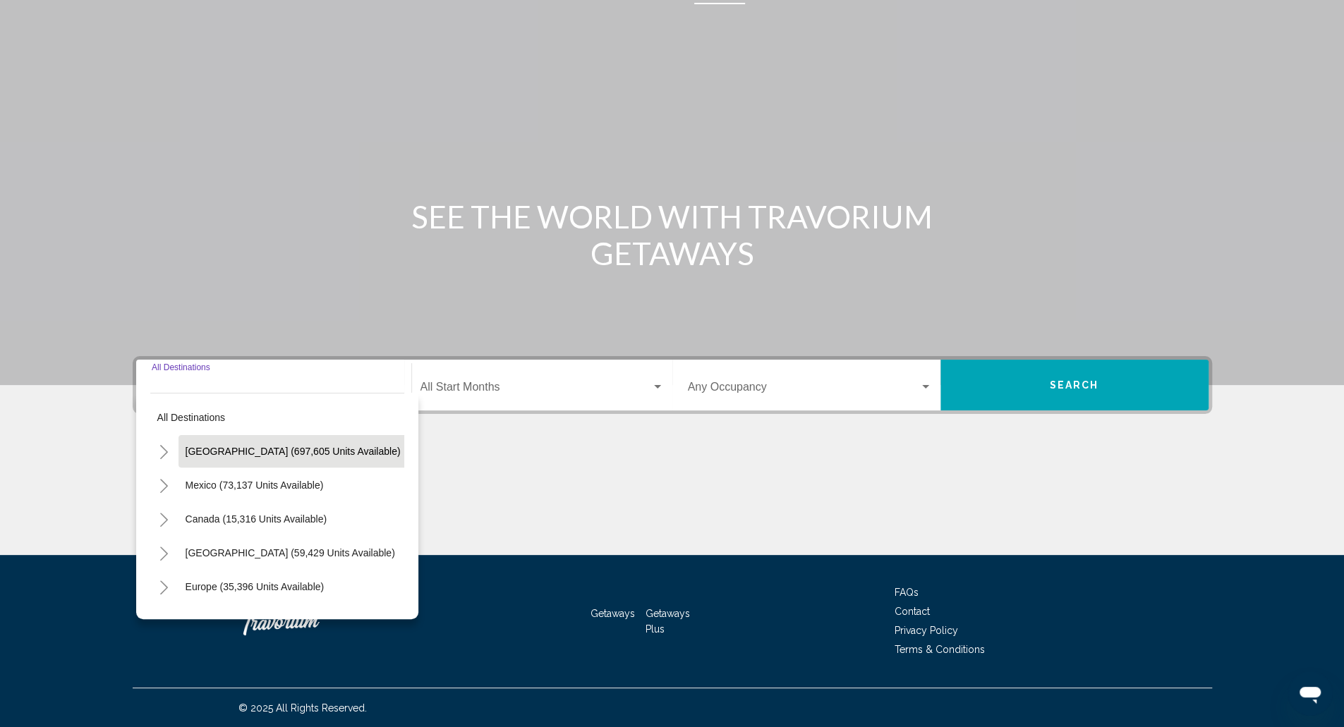
click at [264, 447] on span "[GEOGRAPHIC_DATA] (697,605 units available)" at bounding box center [293, 451] width 215 height 11
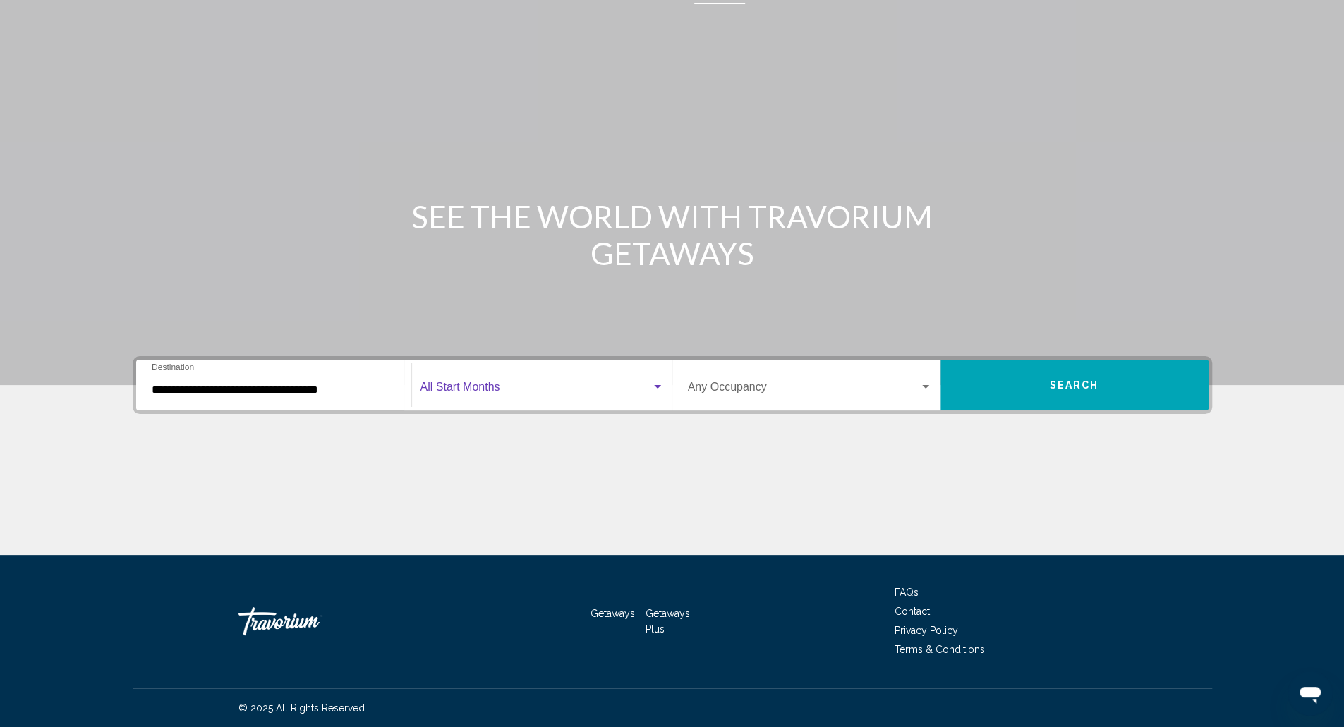
click at [461, 393] on span "Search widget" at bounding box center [536, 390] width 231 height 13
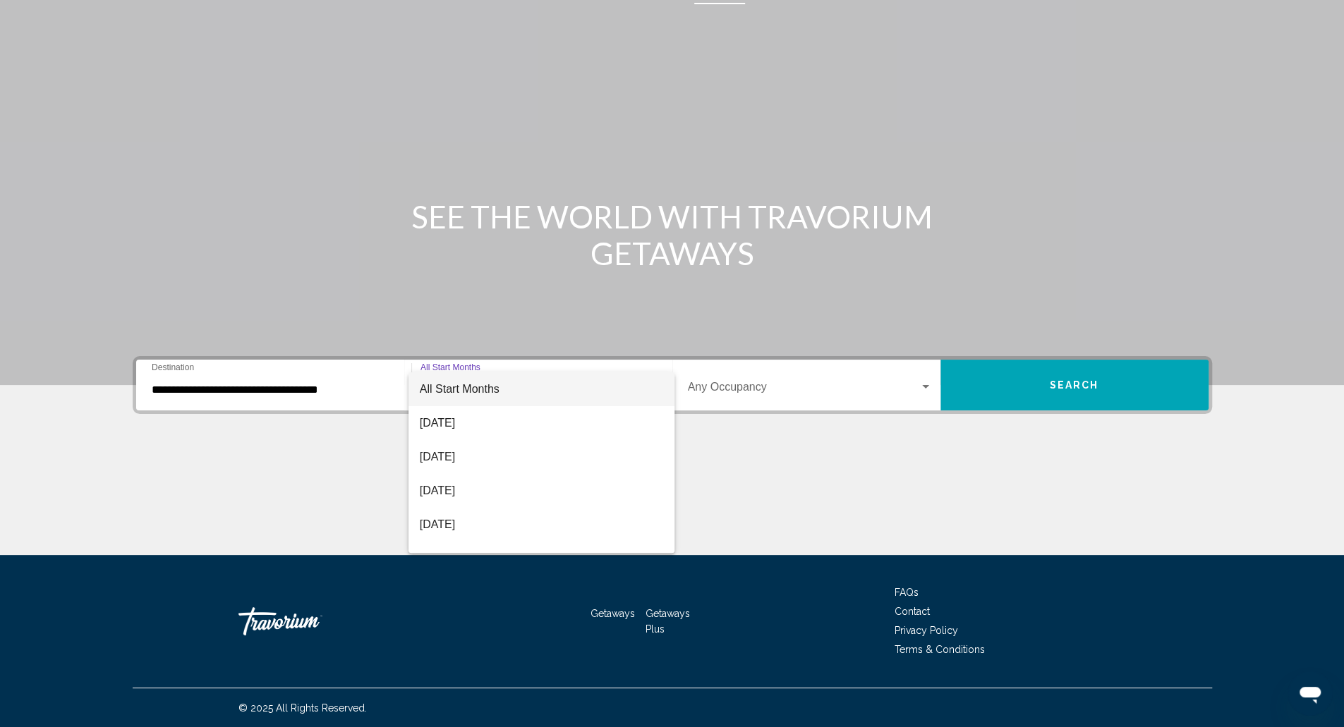
click at [294, 387] on div at bounding box center [672, 363] width 1344 height 727
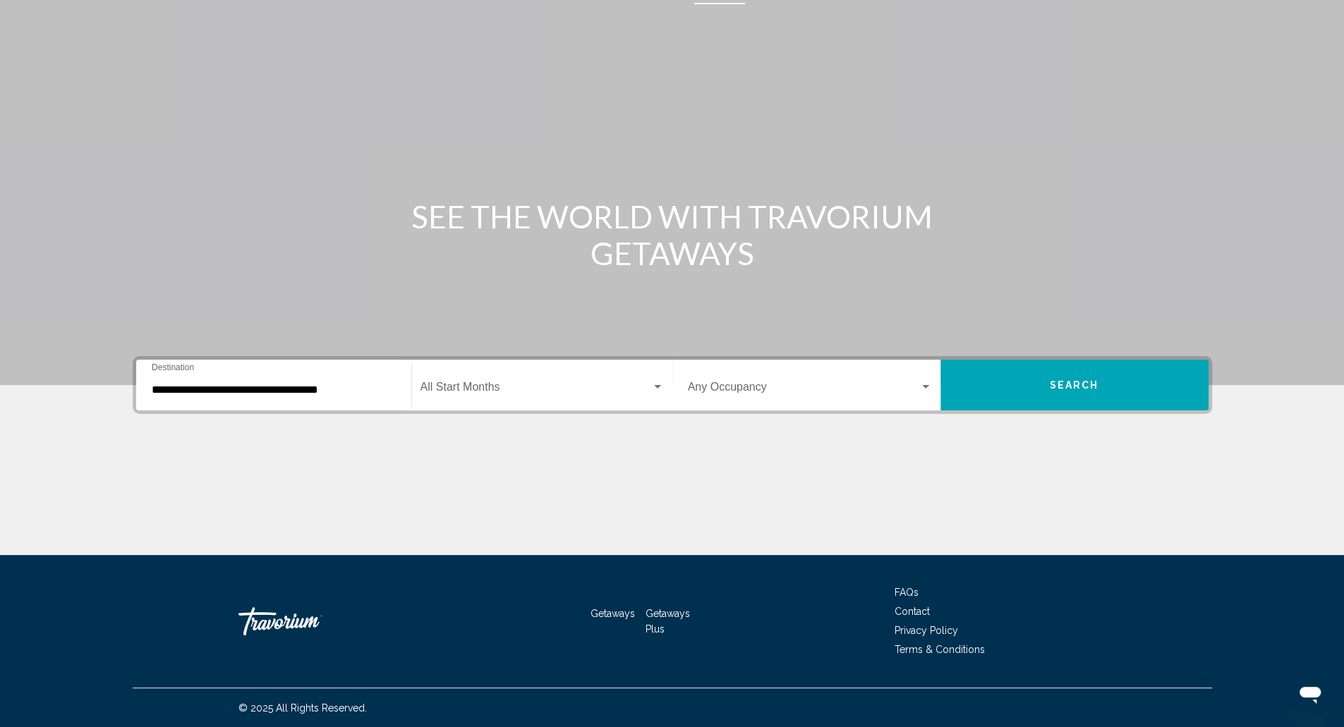
click at [298, 386] on input "**********" at bounding box center [274, 390] width 244 height 13
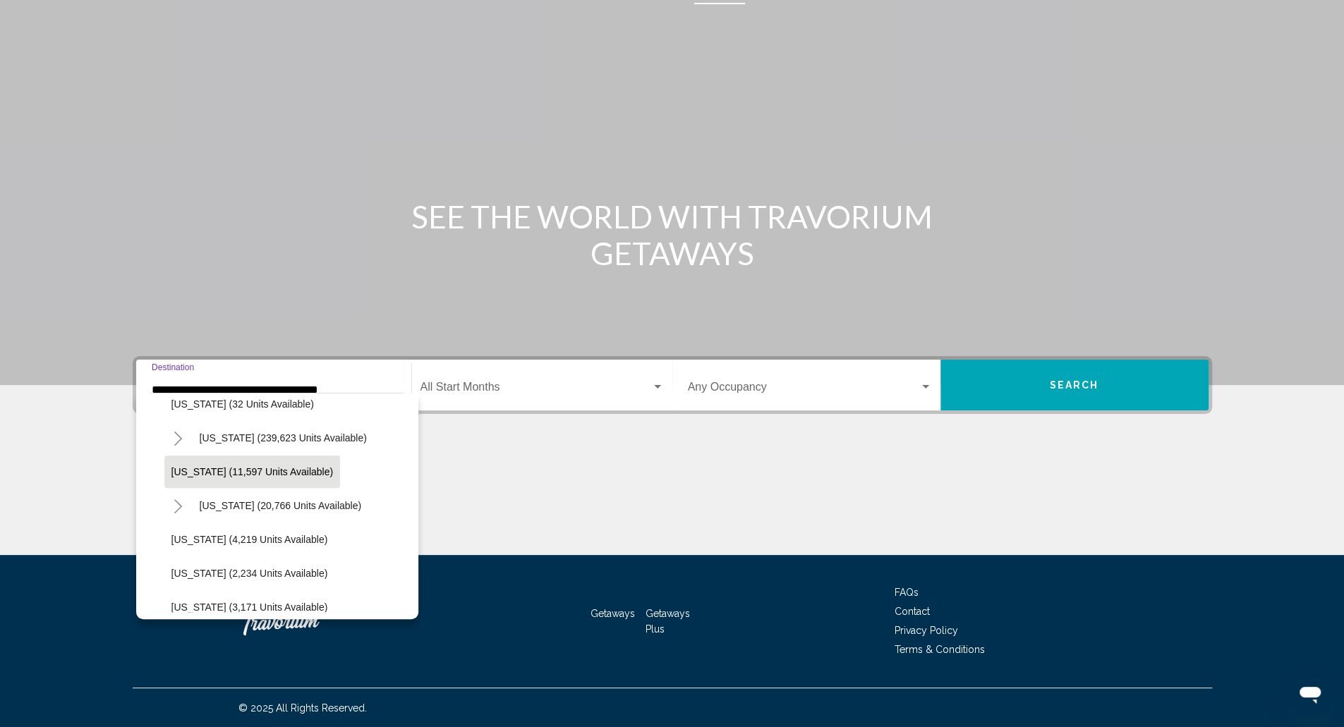
scroll to position [282, 0]
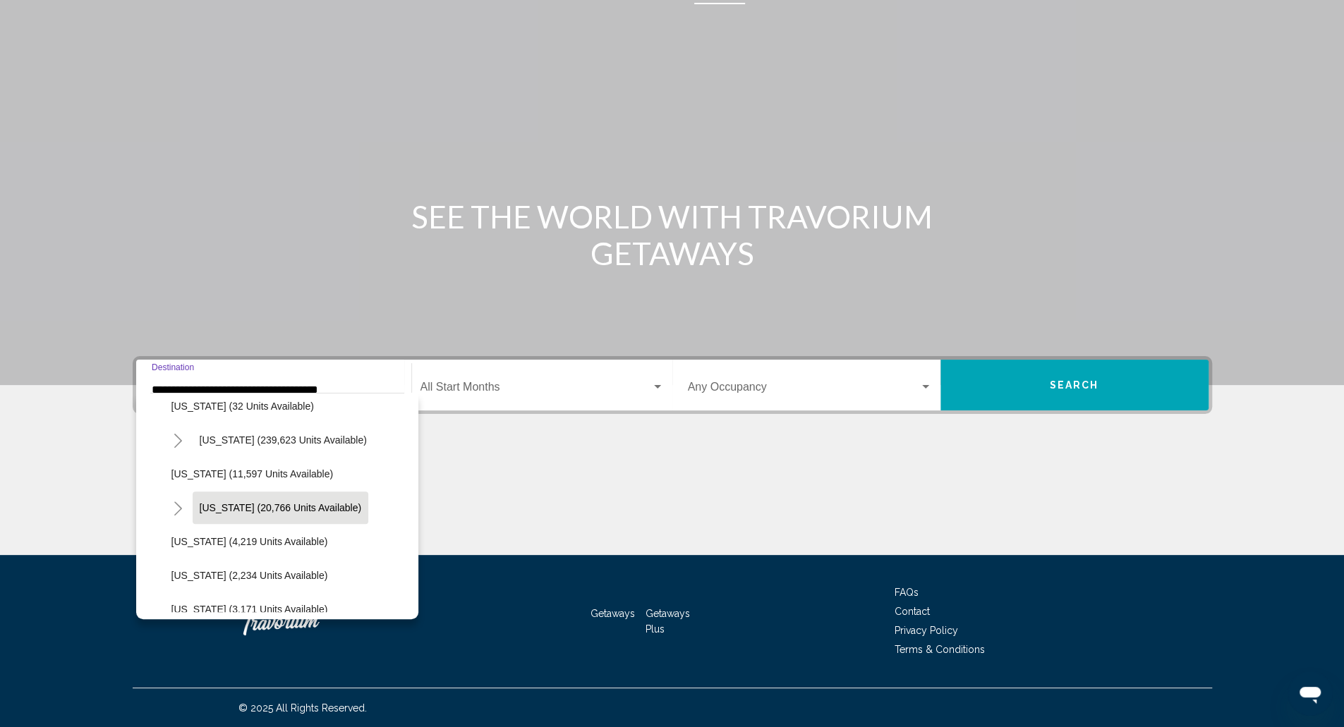
click at [195, 497] on button "[US_STATE] (20,766 units available)" at bounding box center [281, 508] width 176 height 32
type input "**********"
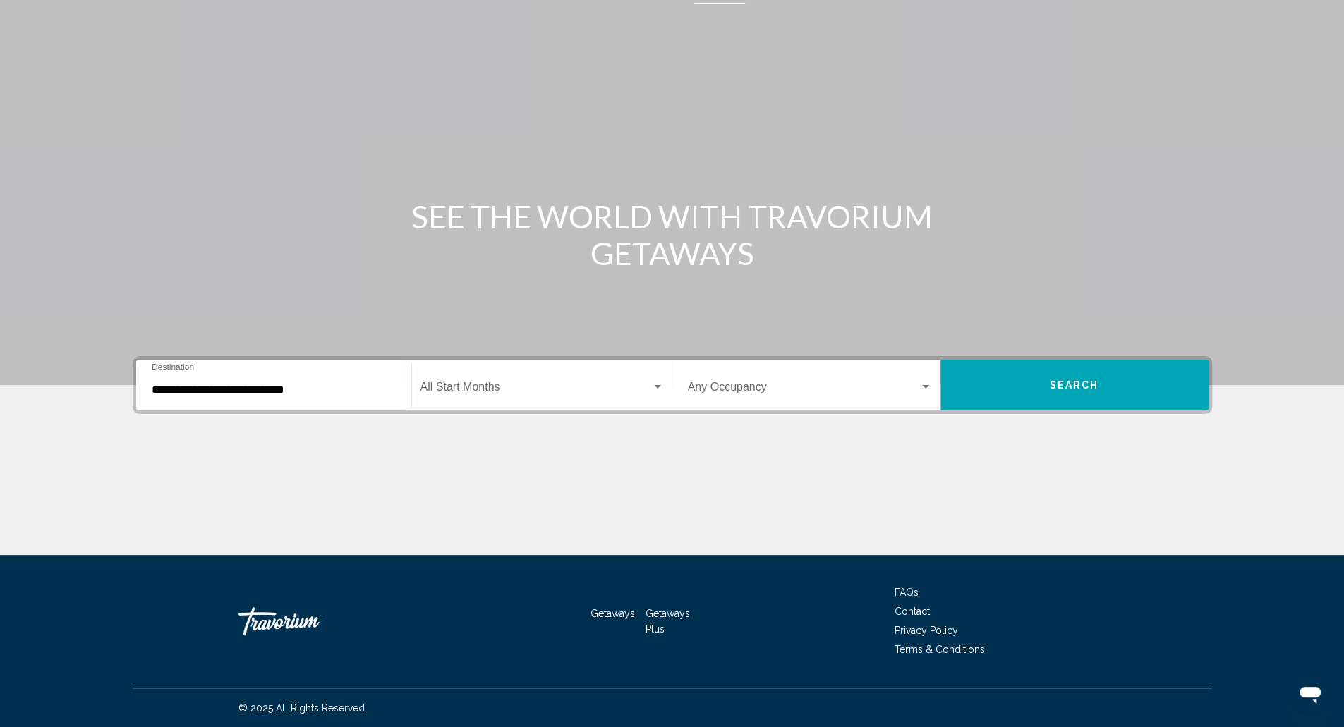
click at [516, 375] on div "Start Month All Start Months" at bounding box center [542, 385] width 243 height 44
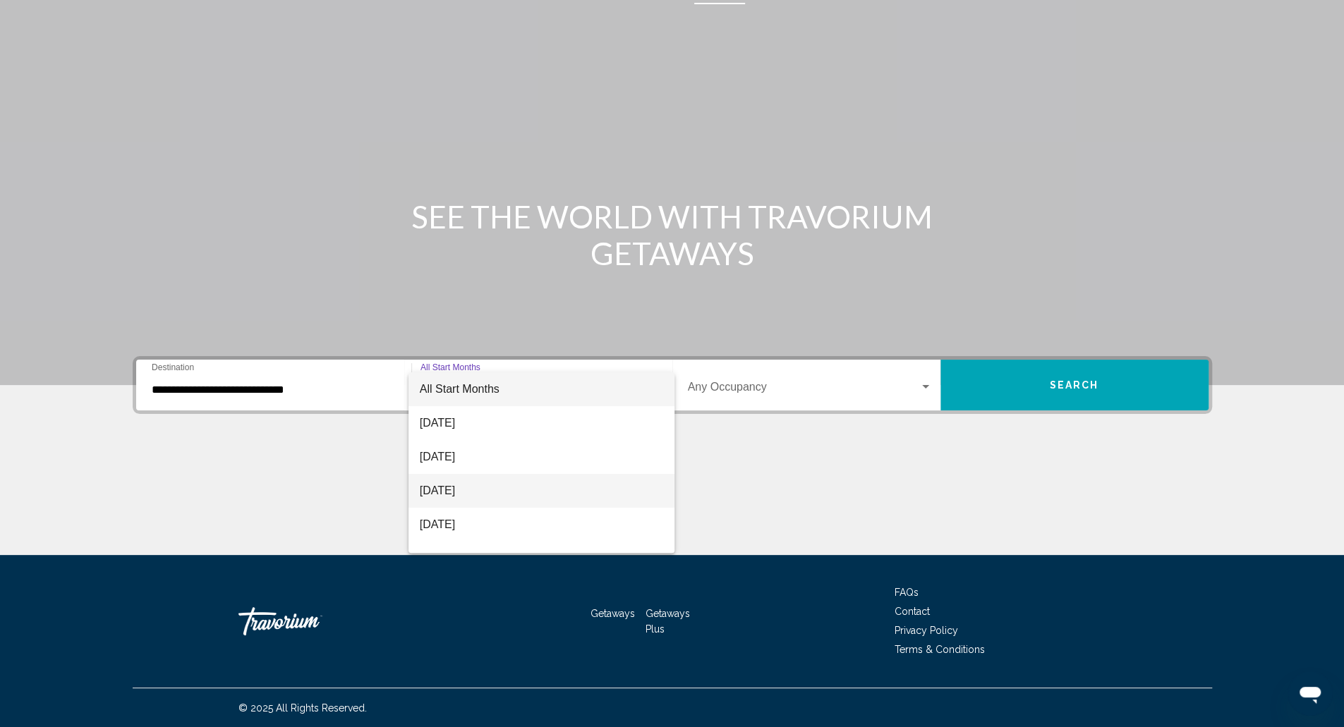
click at [480, 495] on span "[DATE]" at bounding box center [542, 491] width 244 height 34
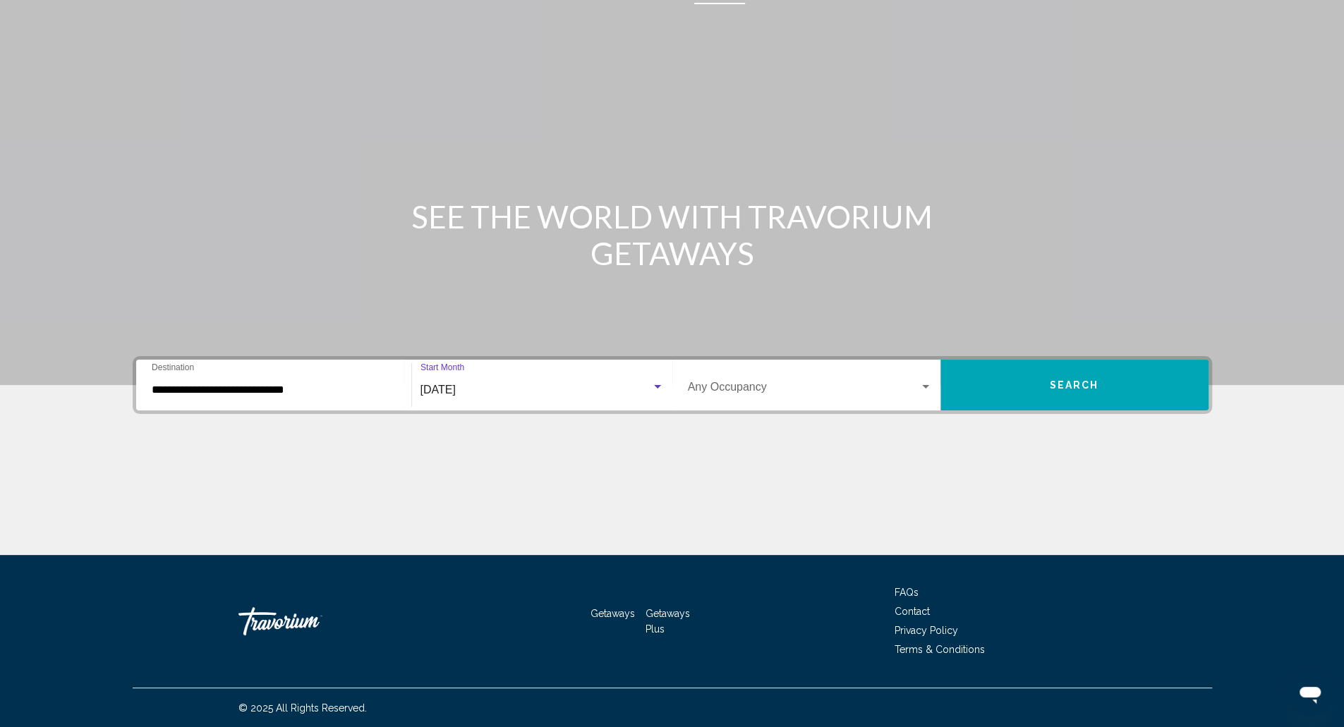
click at [1089, 392] on button "Search" at bounding box center [1075, 385] width 268 height 51
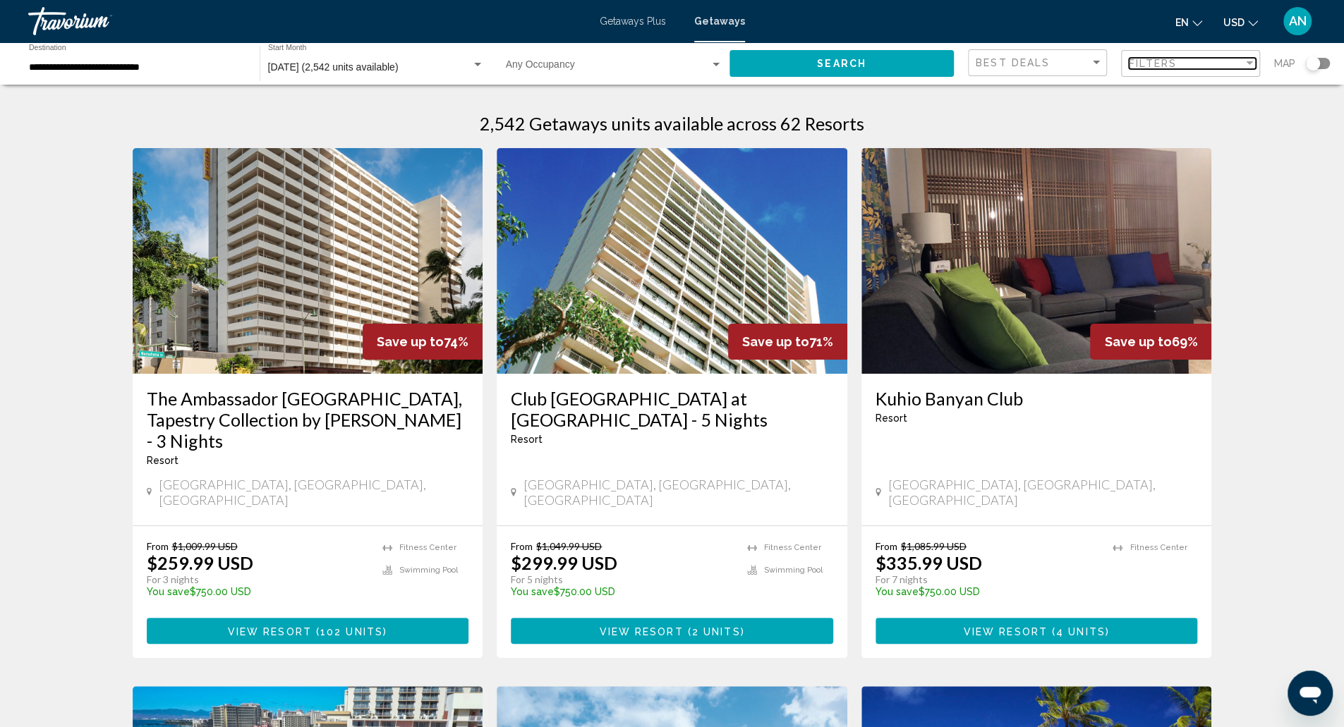
click at [1188, 66] on div "Filters" at bounding box center [1186, 63] width 114 height 11
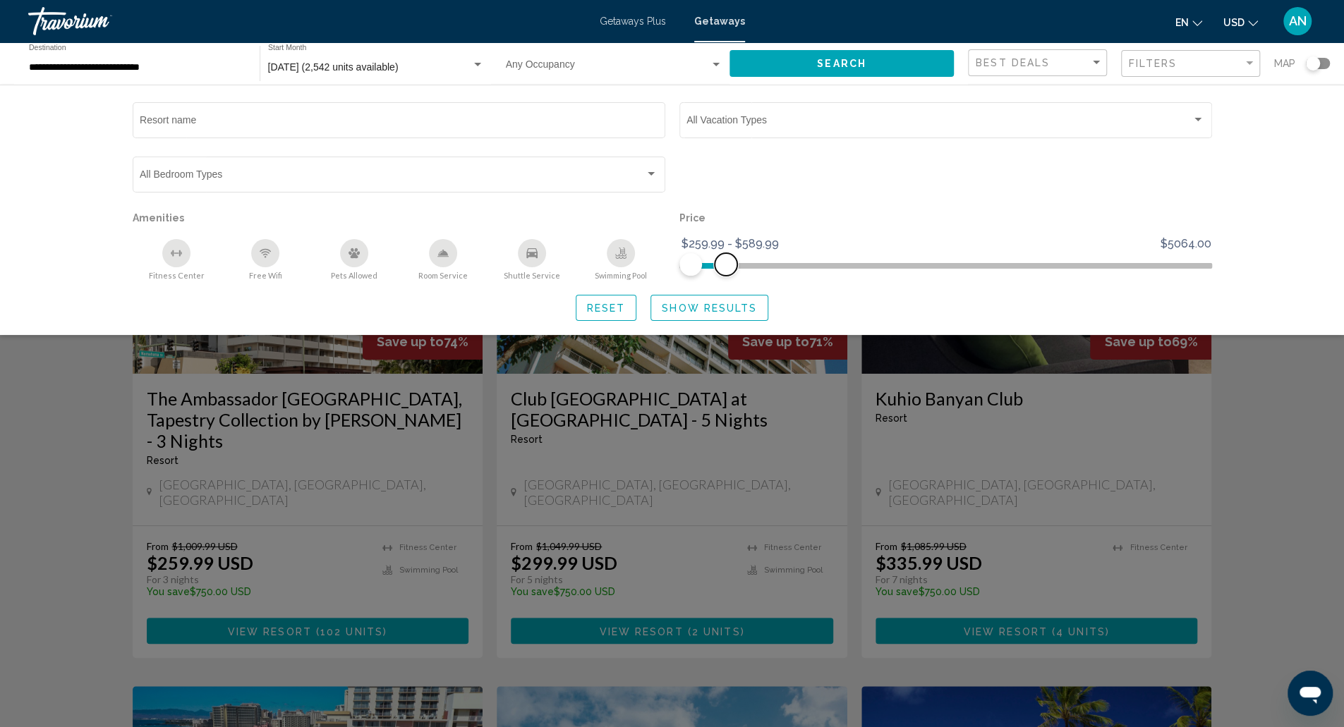
drag, startPoint x: 1202, startPoint y: 260, endPoint x: 725, endPoint y: 255, distance: 476.3
click at [725, 255] on span "Search widget" at bounding box center [726, 264] width 23 height 23
click at [688, 310] on span "Show Results" at bounding box center [709, 308] width 95 height 11
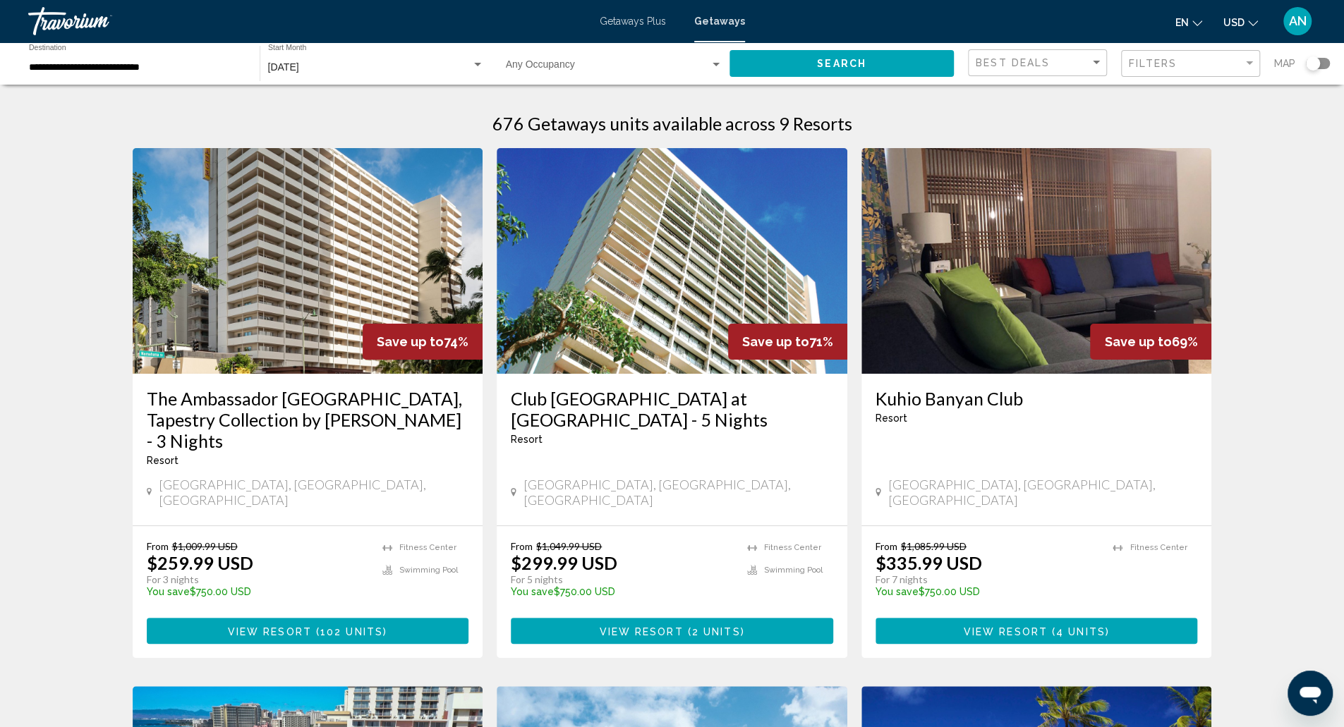
click at [370, 414] on h3 "The Ambassador [GEOGRAPHIC_DATA], Tapestry Collection by [PERSON_NAME] - 3 Nigh…" at bounding box center [308, 420] width 322 height 64
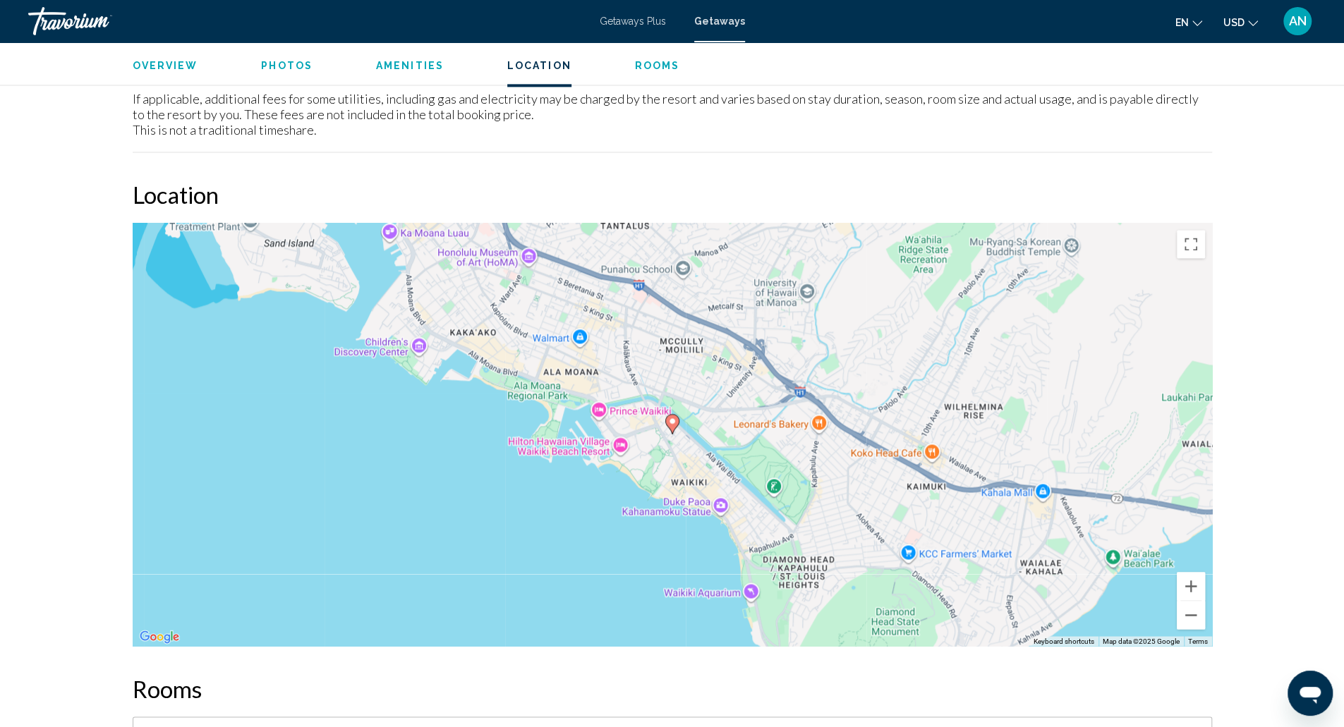
scroll to position [1626, 0]
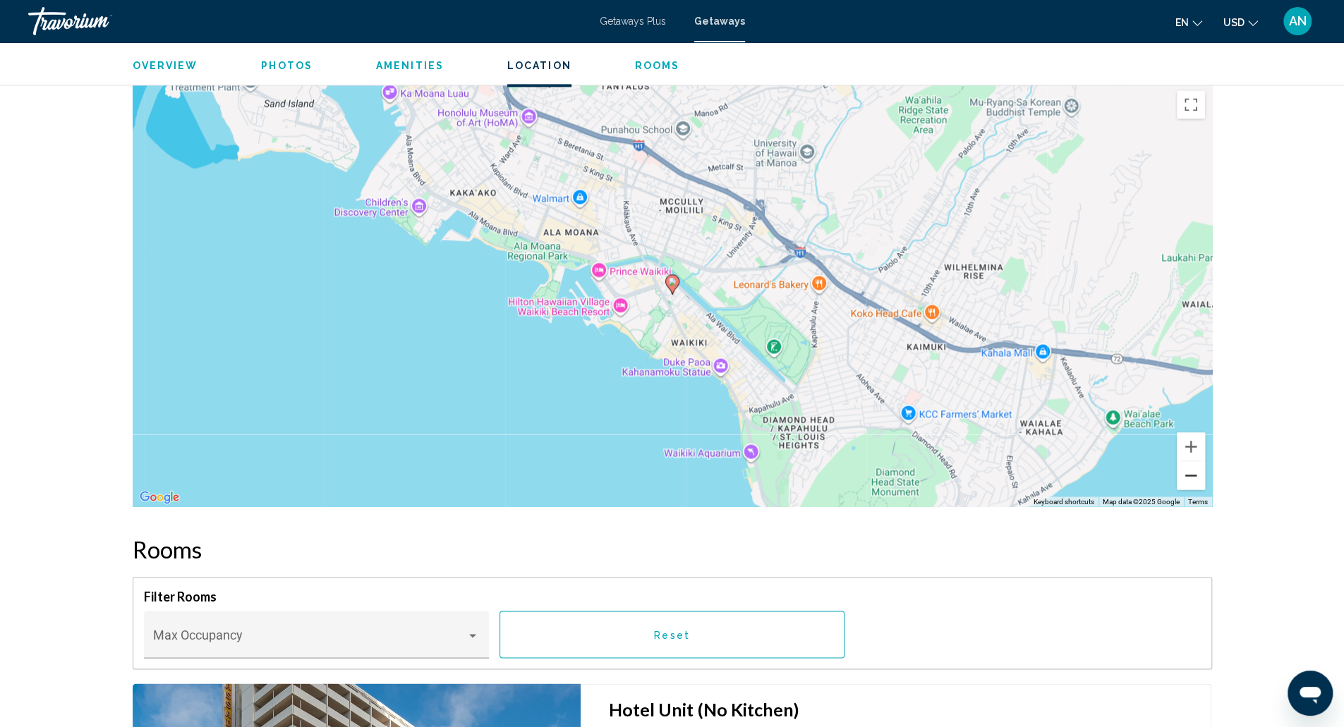
click at [1200, 470] on button "Zoom out" at bounding box center [1191, 475] width 28 height 28
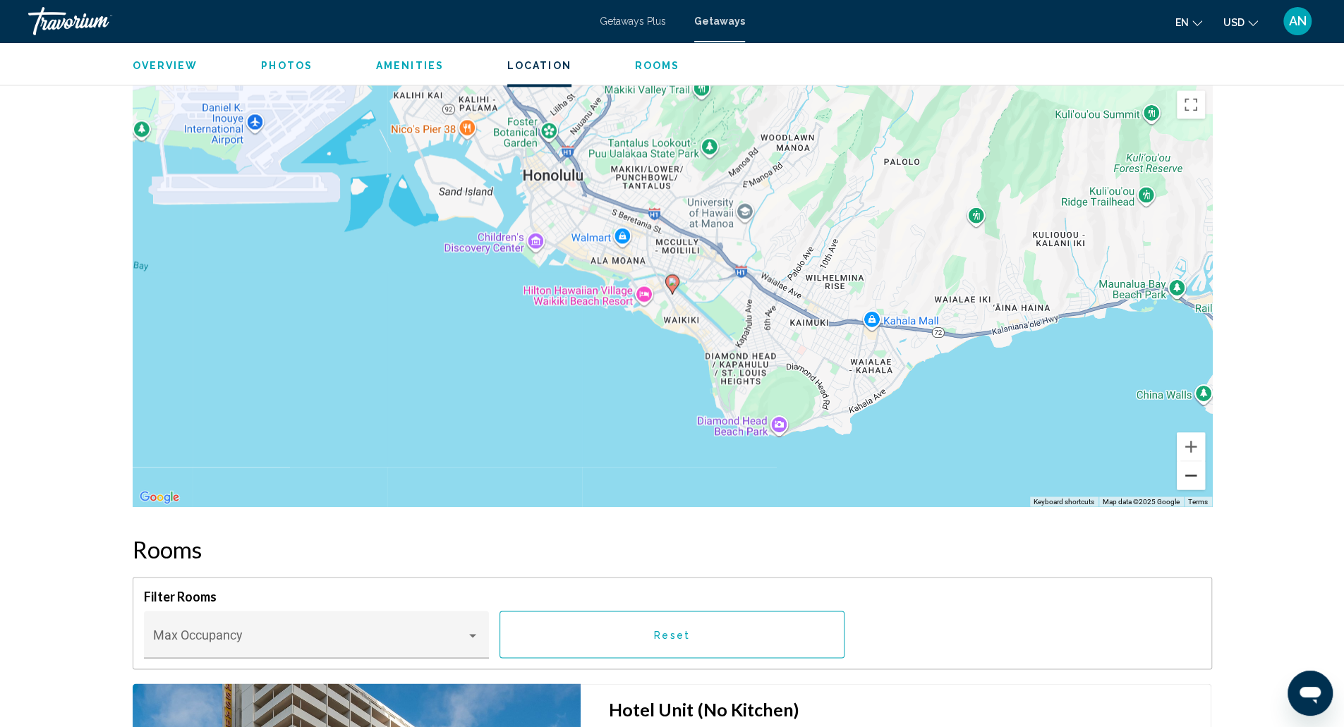
click at [1200, 470] on button "Zoom out" at bounding box center [1191, 475] width 28 height 28
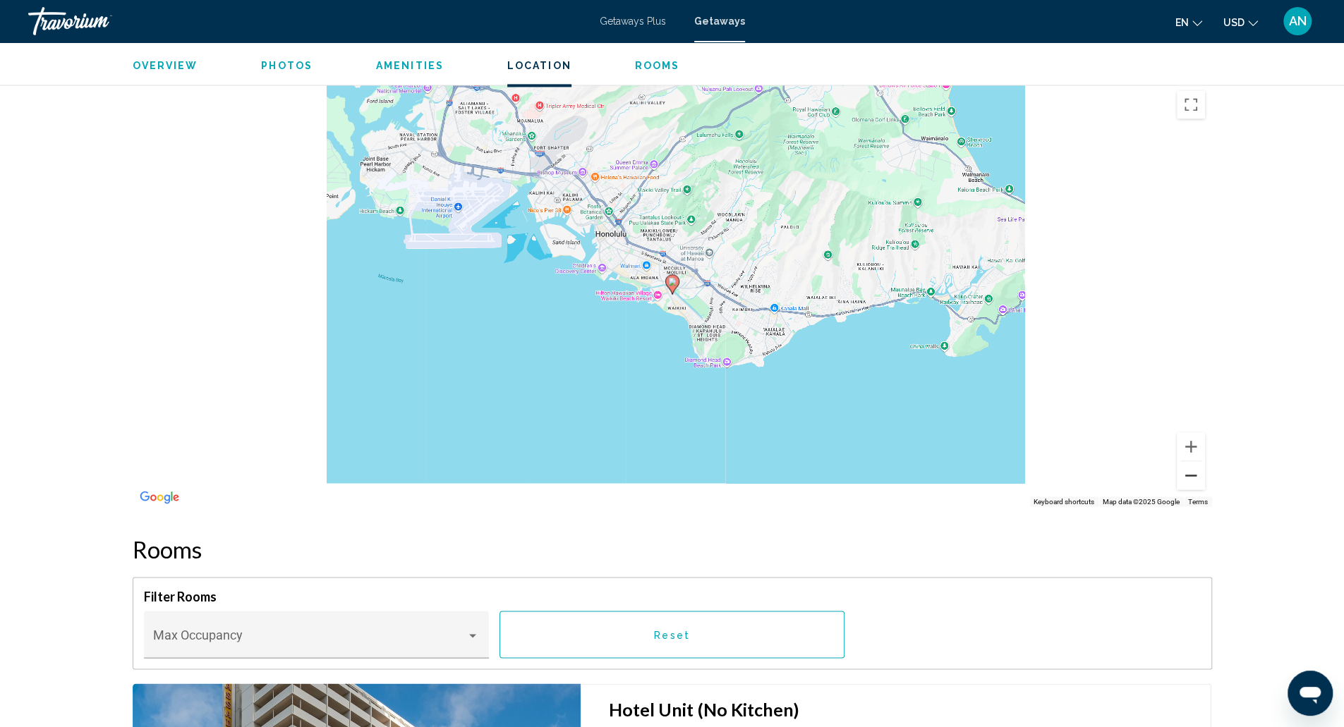
click at [1200, 470] on button "Zoom out" at bounding box center [1191, 475] width 28 height 28
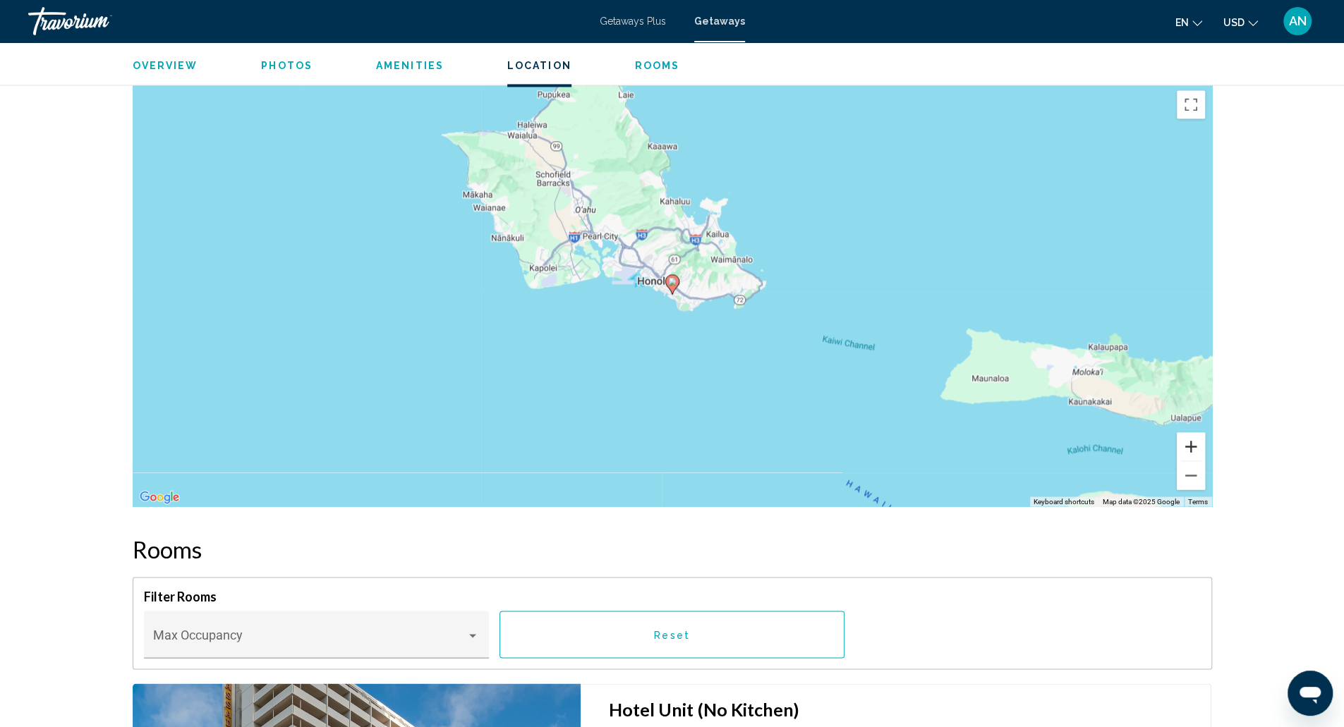
click at [1194, 446] on button "Zoom in" at bounding box center [1191, 447] width 28 height 28
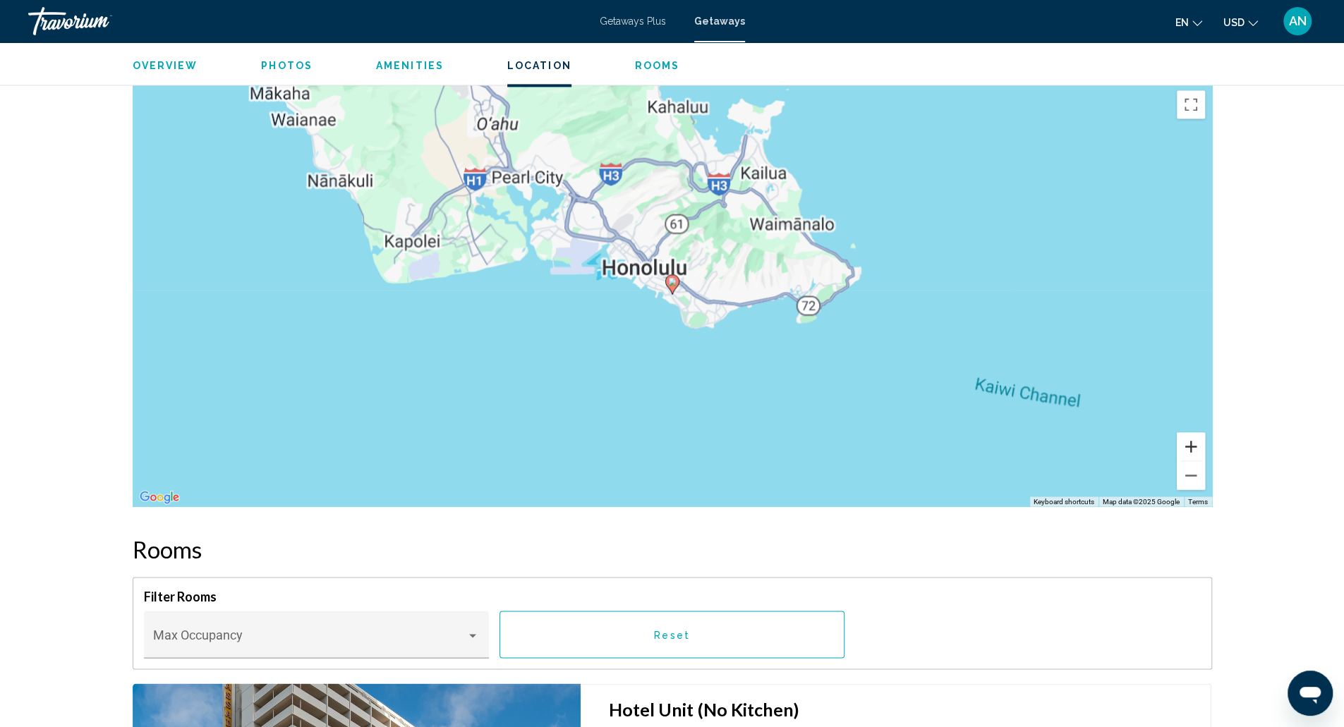
click at [1194, 446] on button "Zoom in" at bounding box center [1191, 447] width 28 height 28
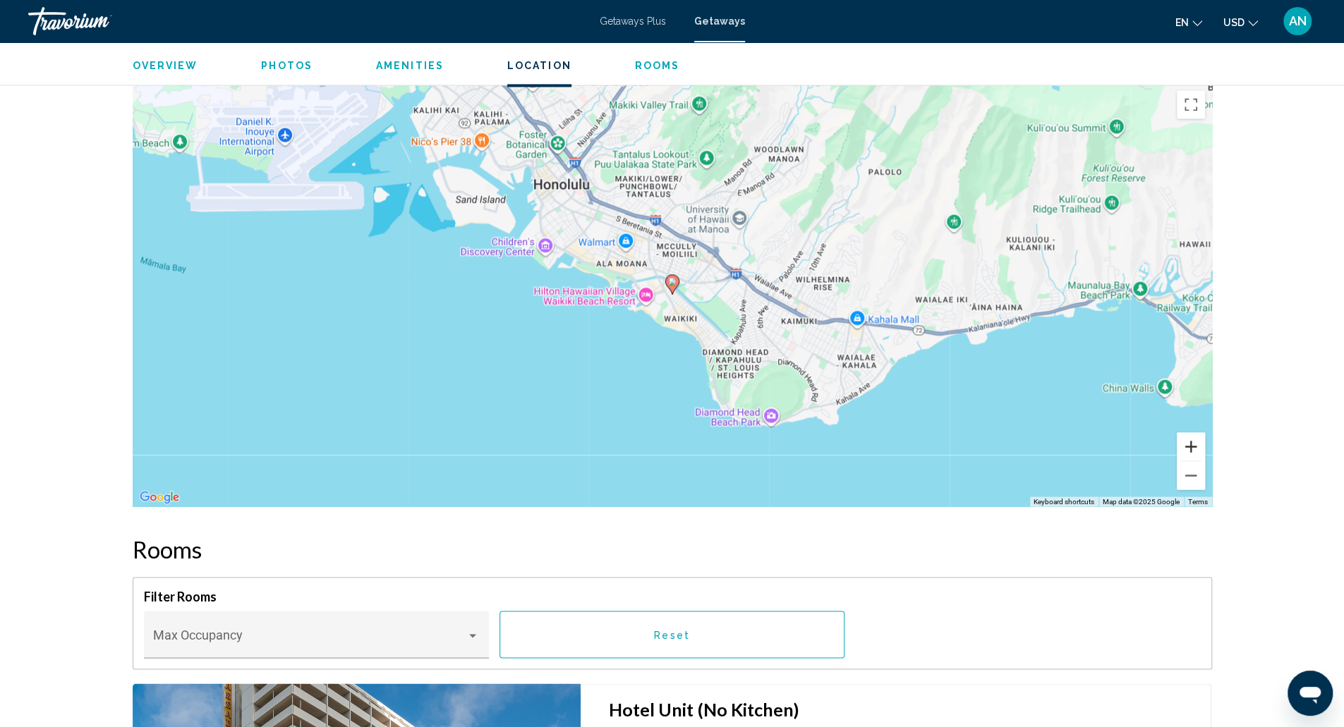
click at [1194, 446] on button "Zoom in" at bounding box center [1191, 447] width 28 height 28
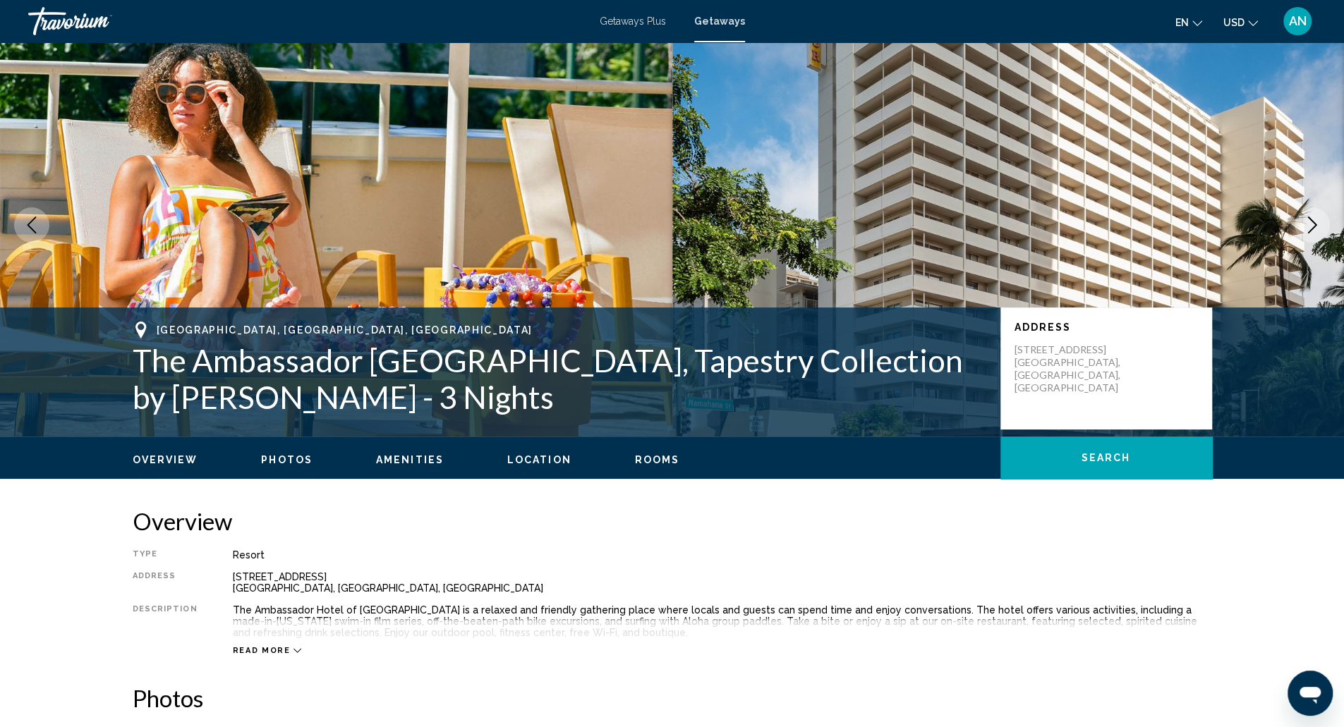
scroll to position [0, 0]
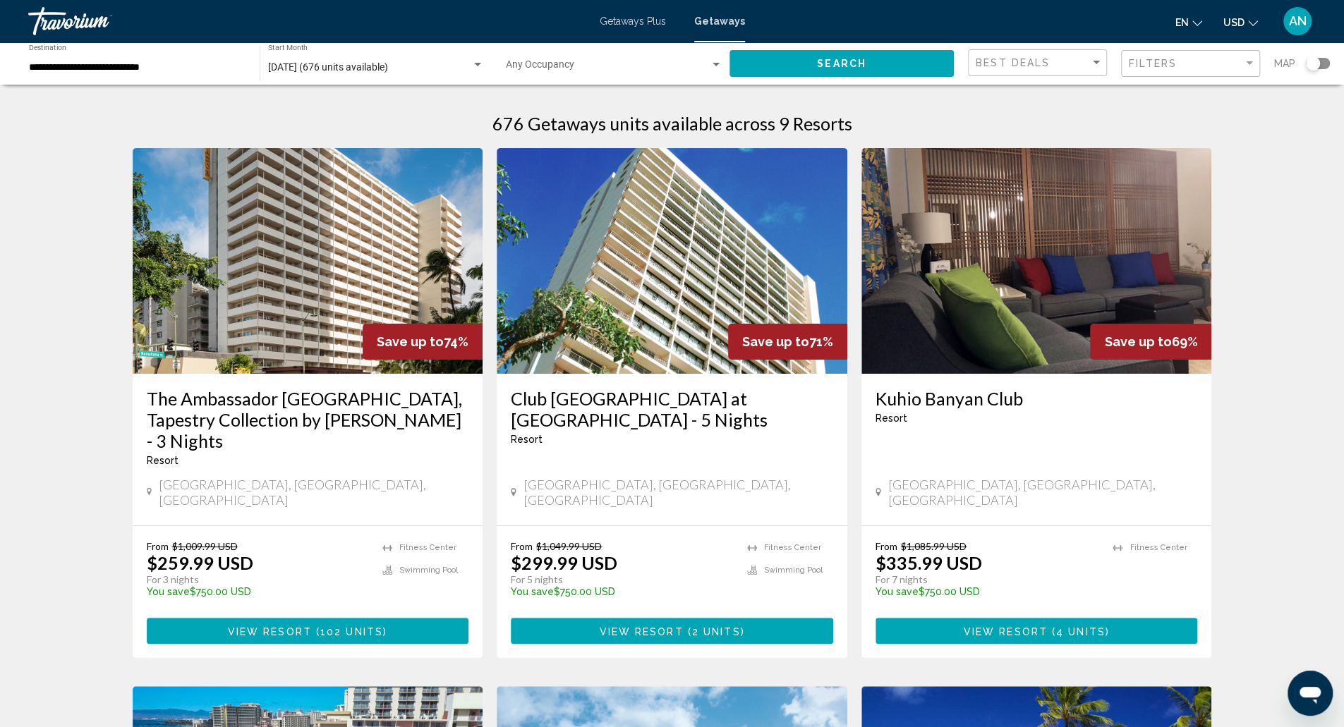
click at [992, 265] on img "Main content" at bounding box center [1037, 261] width 351 height 226
